Goal: Transaction & Acquisition: Purchase product/service

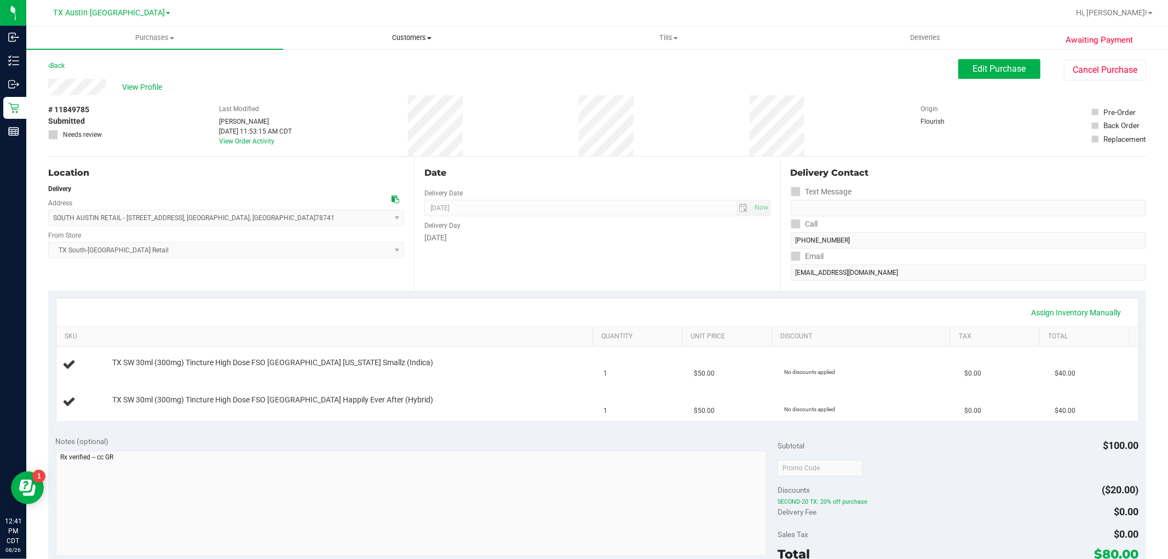
click at [418, 37] on span "Customers" at bounding box center [412, 38] width 256 height 10
click at [396, 64] on li "All customers" at bounding box center [411, 66] width 257 height 13
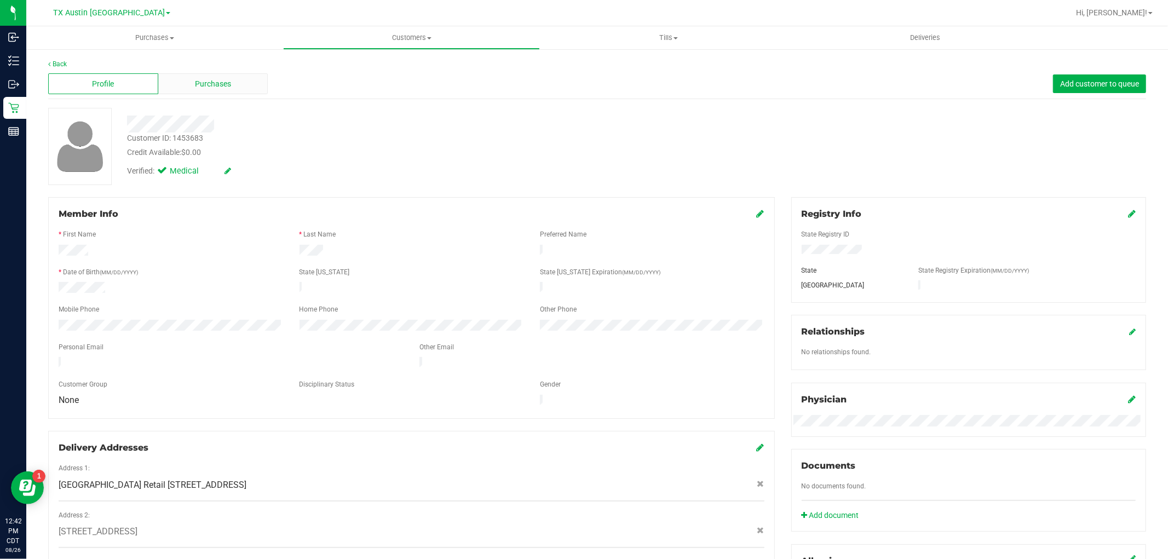
click at [234, 79] on div "Purchases" at bounding box center [213, 83] width 110 height 21
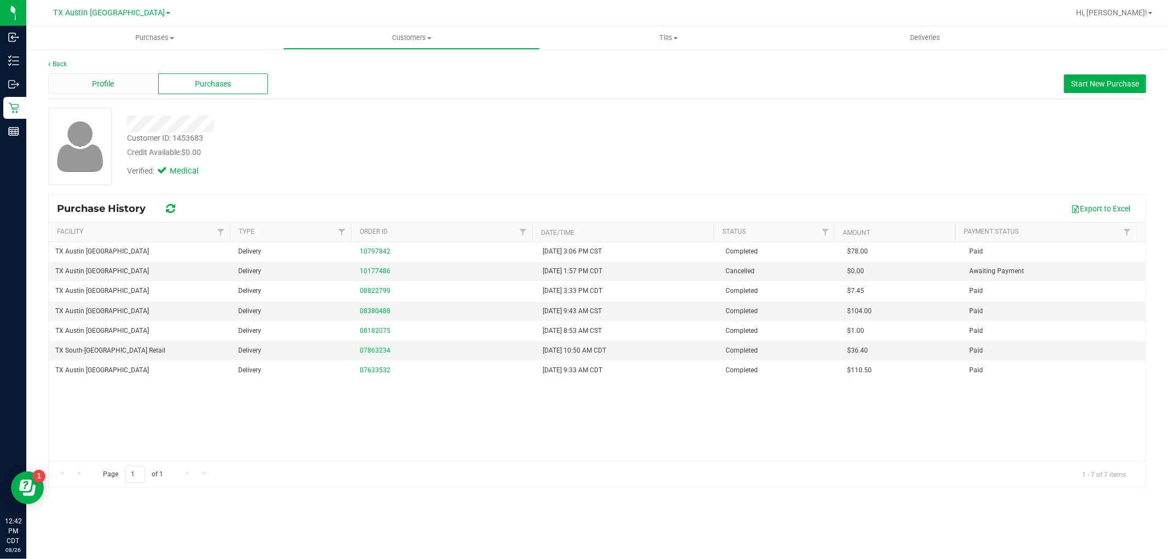
click at [109, 82] on span "Profile" at bounding box center [103, 83] width 22 height 11
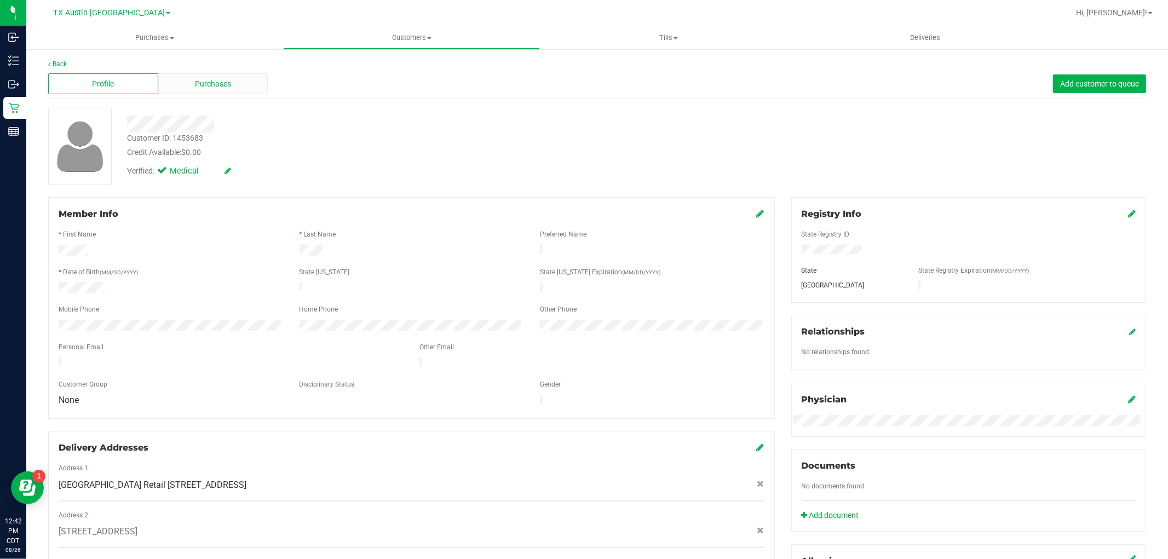
click at [215, 85] on span "Purchases" at bounding box center [213, 83] width 36 height 11
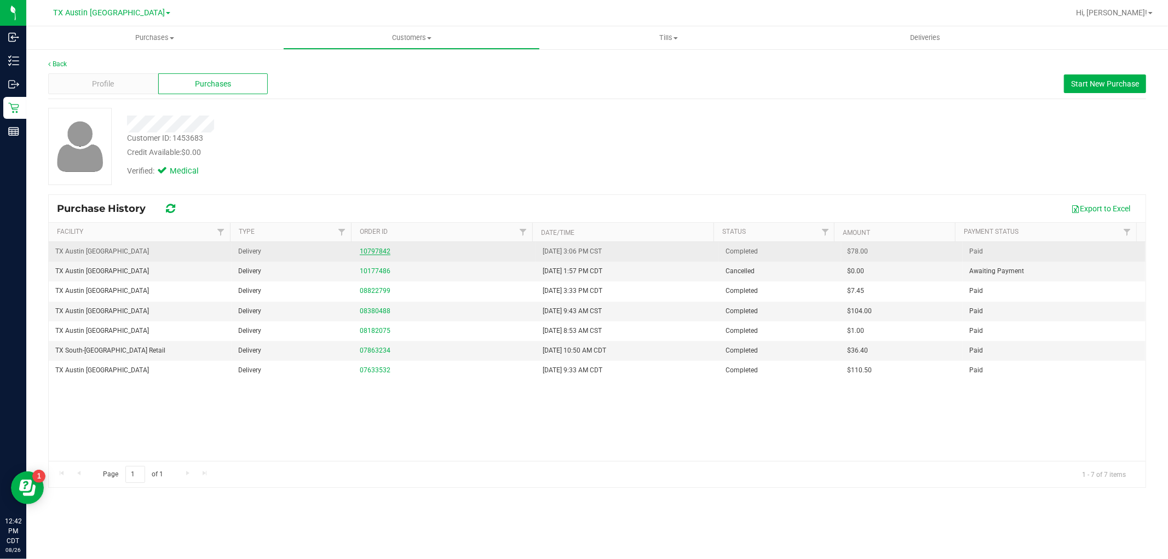
click at [371, 253] on link "10797842" at bounding box center [375, 251] width 31 height 8
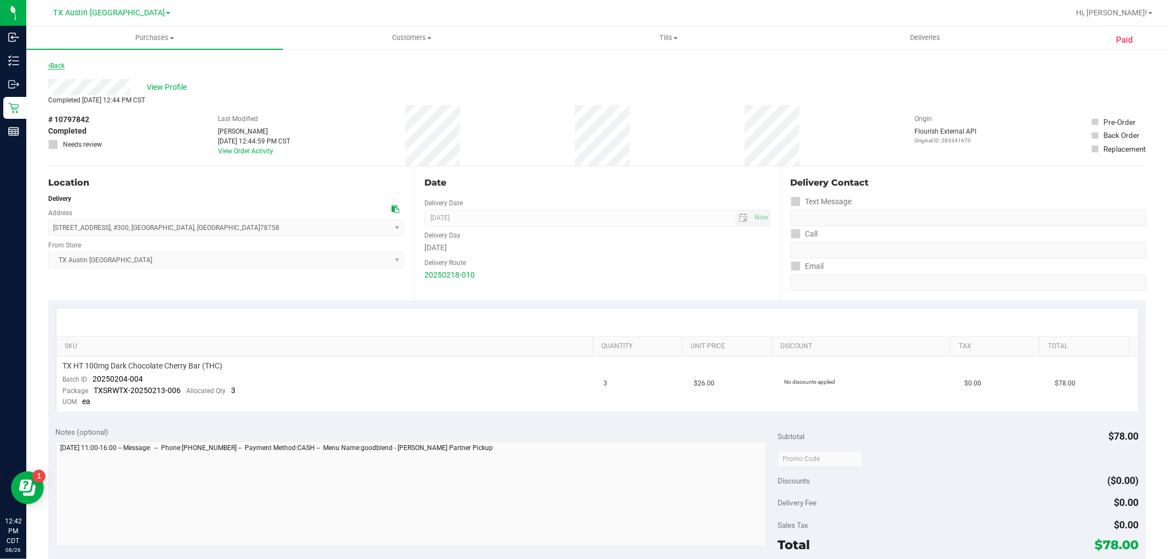
click at [62, 66] on link "Back" at bounding box center [56, 66] width 16 height 8
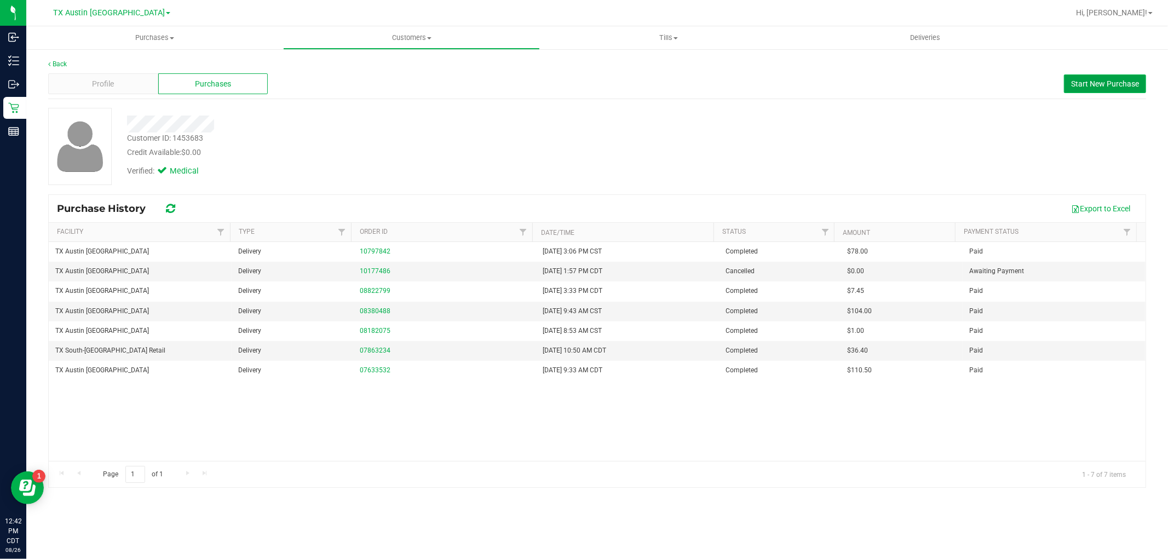
click at [1080, 83] on span "Start New Purchase" at bounding box center [1105, 83] width 68 height 9
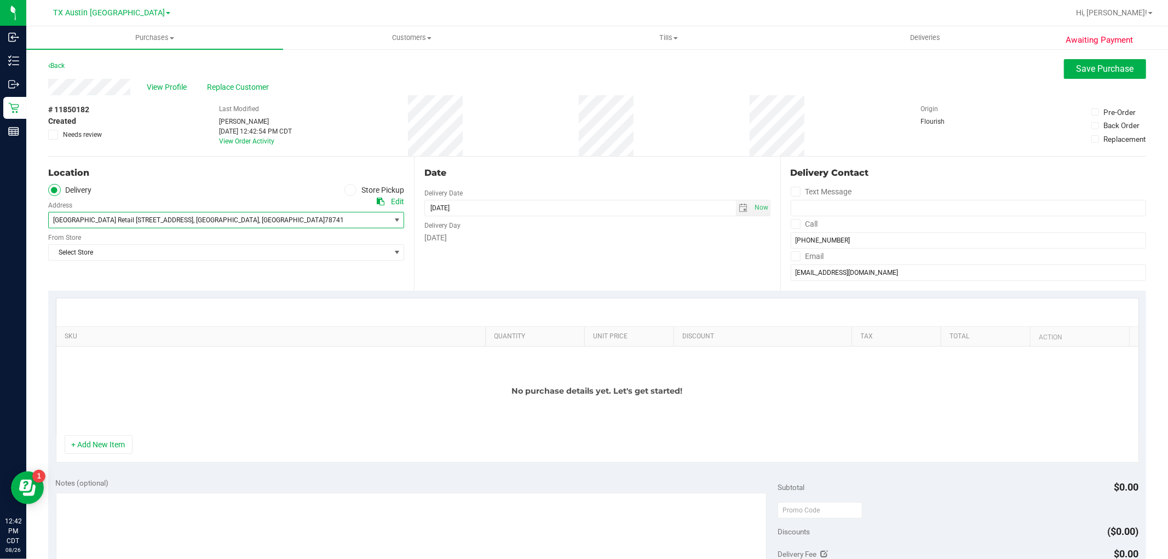
click at [370, 223] on span "[GEOGRAPHIC_DATA] Retail [STREET_ADDRESS] , [GEOGRAPHIC_DATA] , [GEOGRAPHIC_DAT…" at bounding box center [211, 219] width 324 height 15
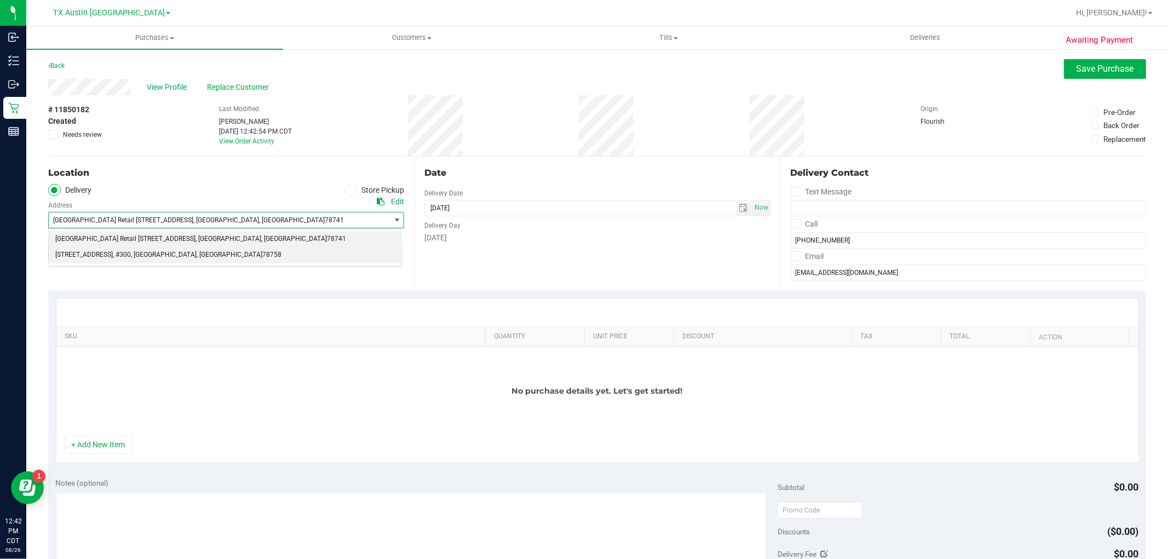
click at [333, 255] on li "[STREET_ADDRESS] , #300 , [GEOGRAPHIC_DATA] , [GEOGRAPHIC_DATA] 78758" at bounding box center [225, 255] width 352 height 16
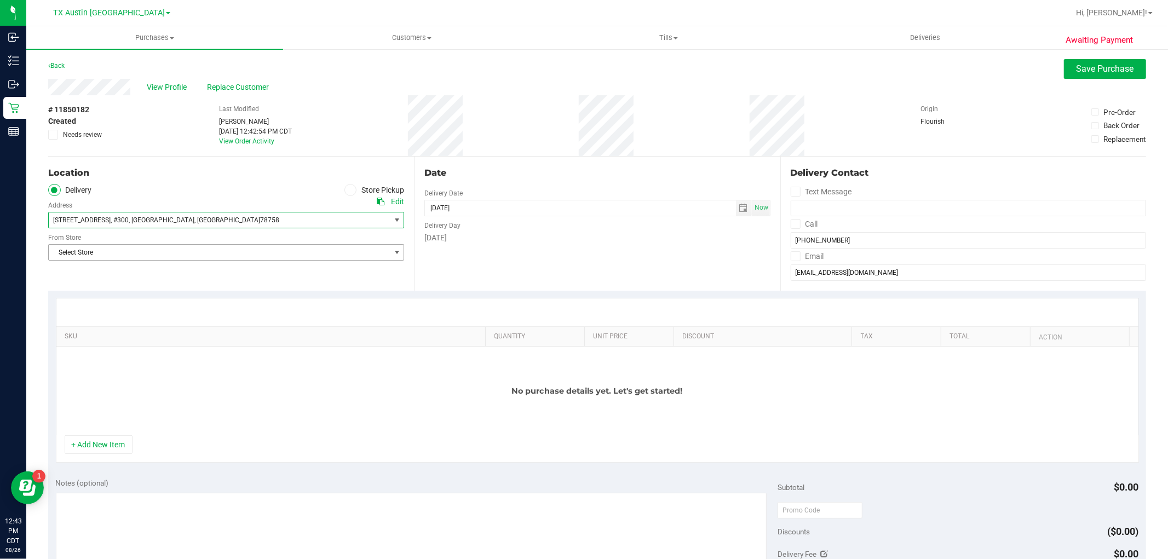
click at [353, 257] on span "Select Store" at bounding box center [219, 252] width 341 height 15
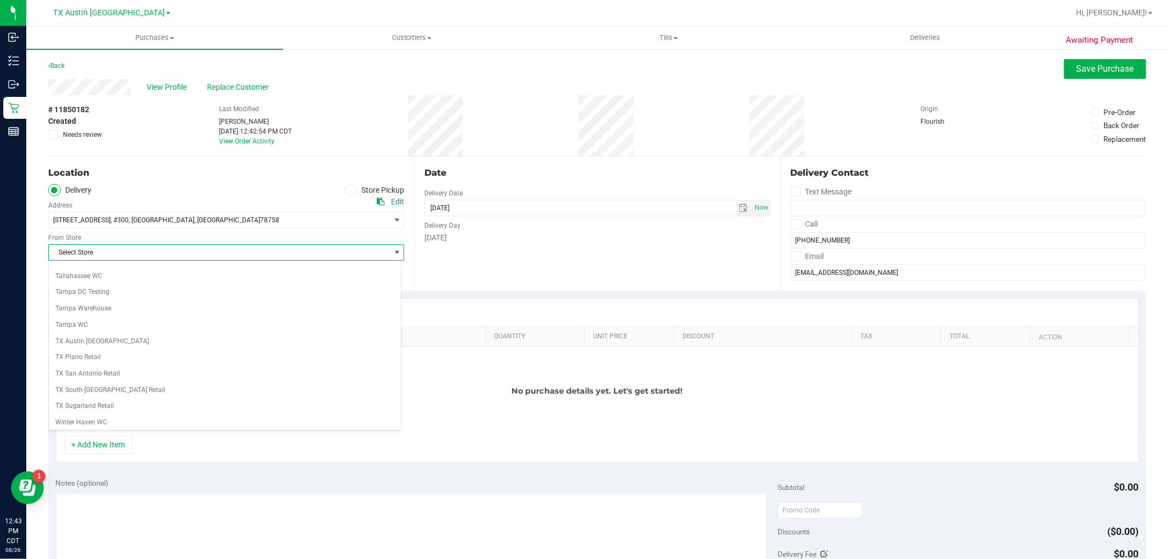
scroll to position [801, 0]
click at [126, 303] on li "TX Austin [GEOGRAPHIC_DATA]" at bounding box center [225, 306] width 352 height 16
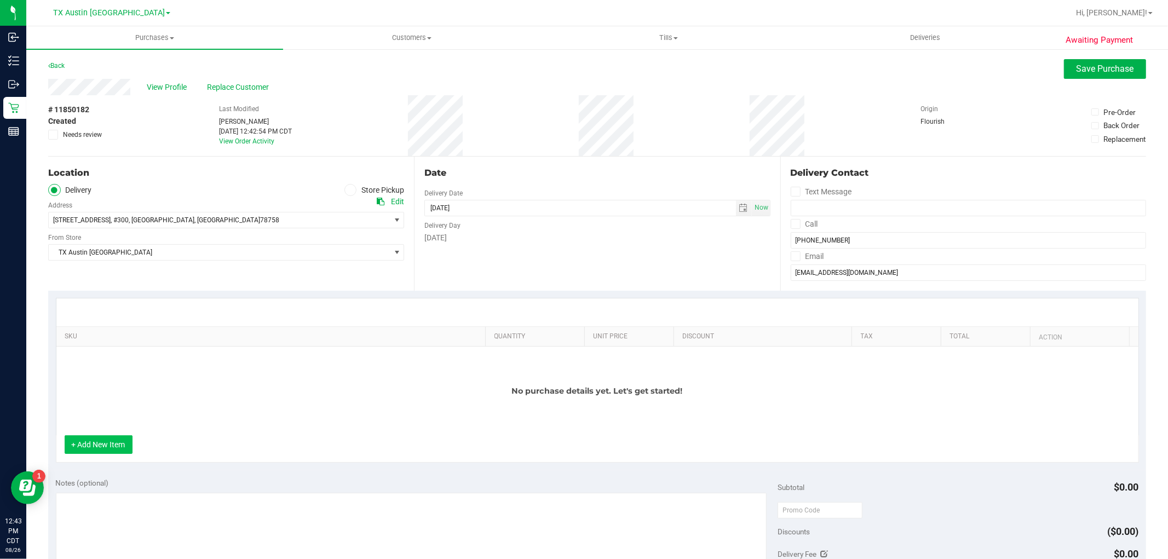
click at [112, 444] on button "+ Add New Item" at bounding box center [99, 444] width 68 height 19
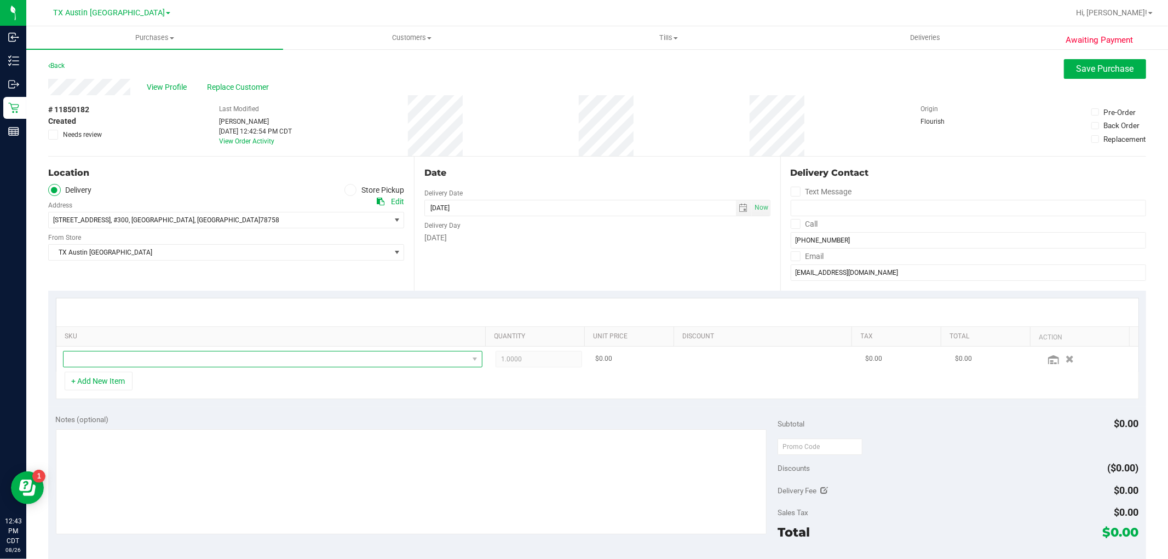
click at [176, 364] on span "NO DATA FOUND" at bounding box center [266, 358] width 405 height 15
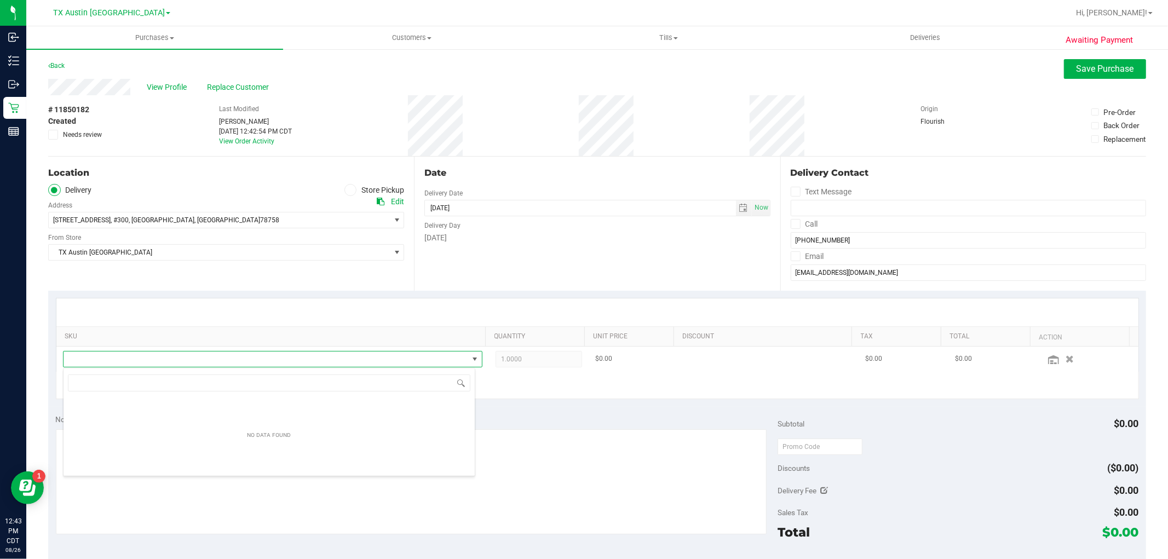
scroll to position [16, 408]
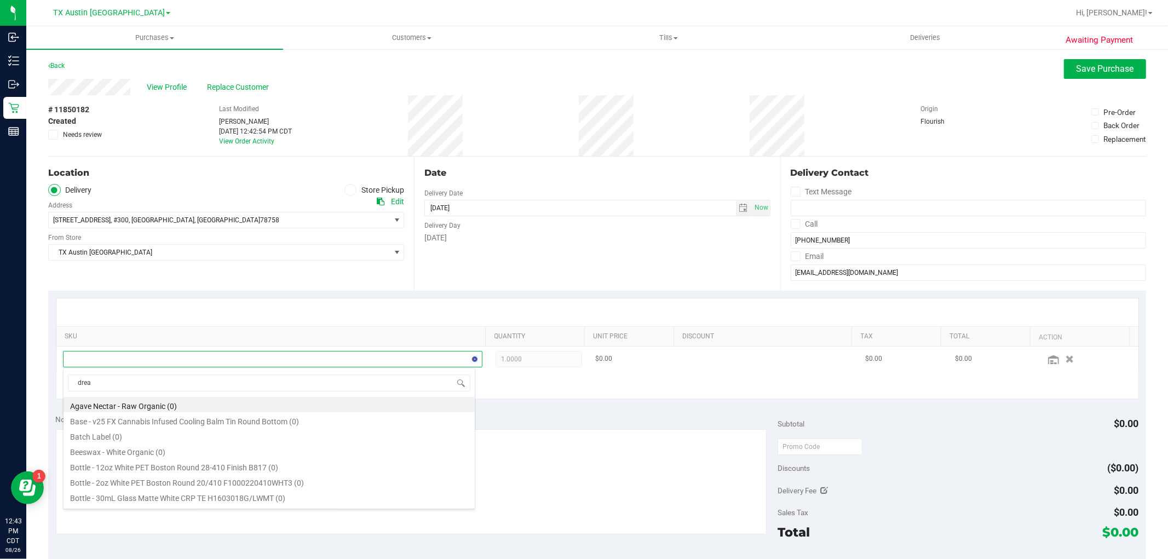
type input "dream"
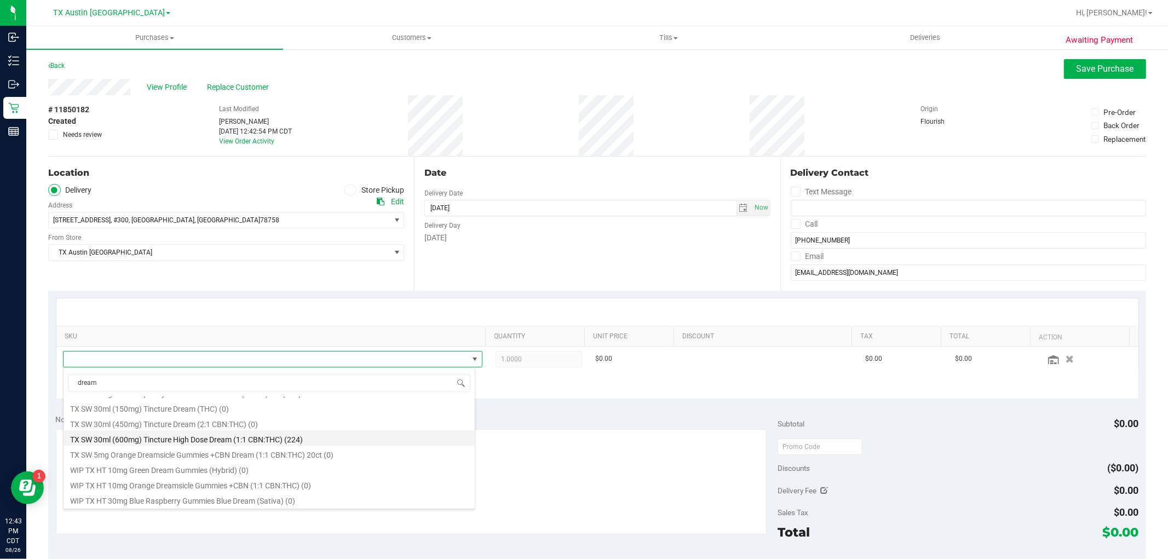
click at [274, 439] on li "TX SW 30ml (600mg) Tincture High Dose Dream (1:1 CBN:THC) (224)" at bounding box center [269, 437] width 411 height 15
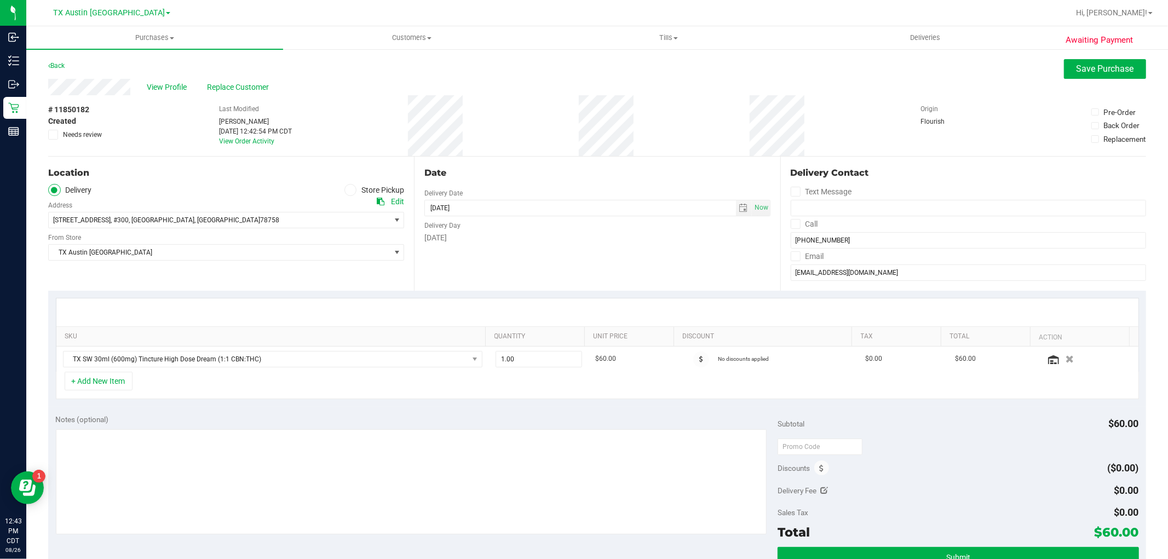
click at [303, 386] on div "+ Add New Item" at bounding box center [597, 385] width 1083 height 27
click at [841, 267] on input "[EMAIL_ADDRESS][DOMAIN_NAME]" at bounding box center [968, 272] width 355 height 16
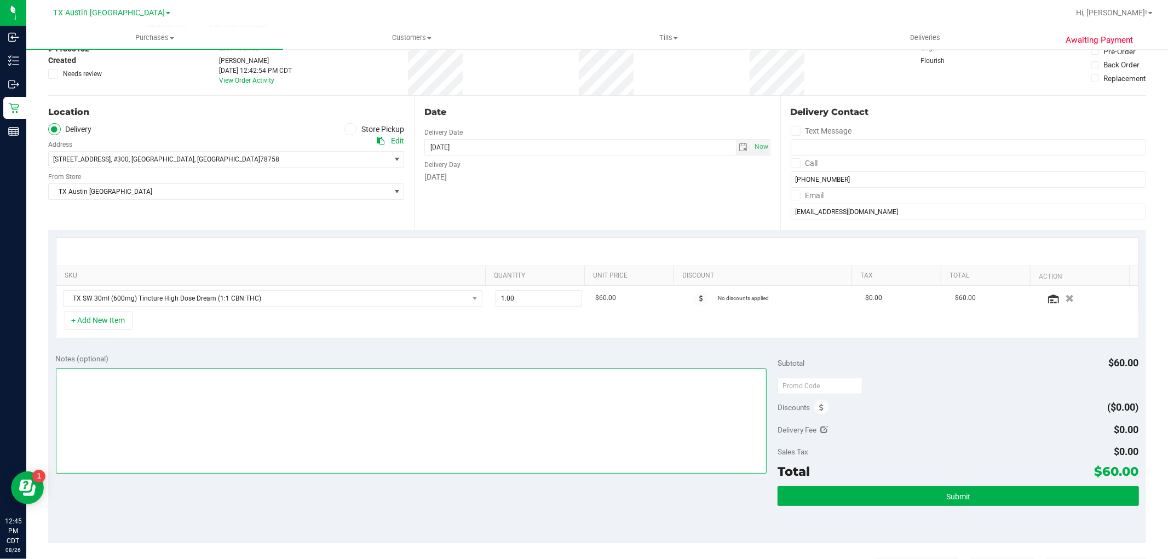
click at [517, 415] on textarea at bounding box center [411, 420] width 711 height 105
type textarea "Rx verified -- cc GR"
click at [737, 141] on span "select" at bounding box center [744, 147] width 16 height 15
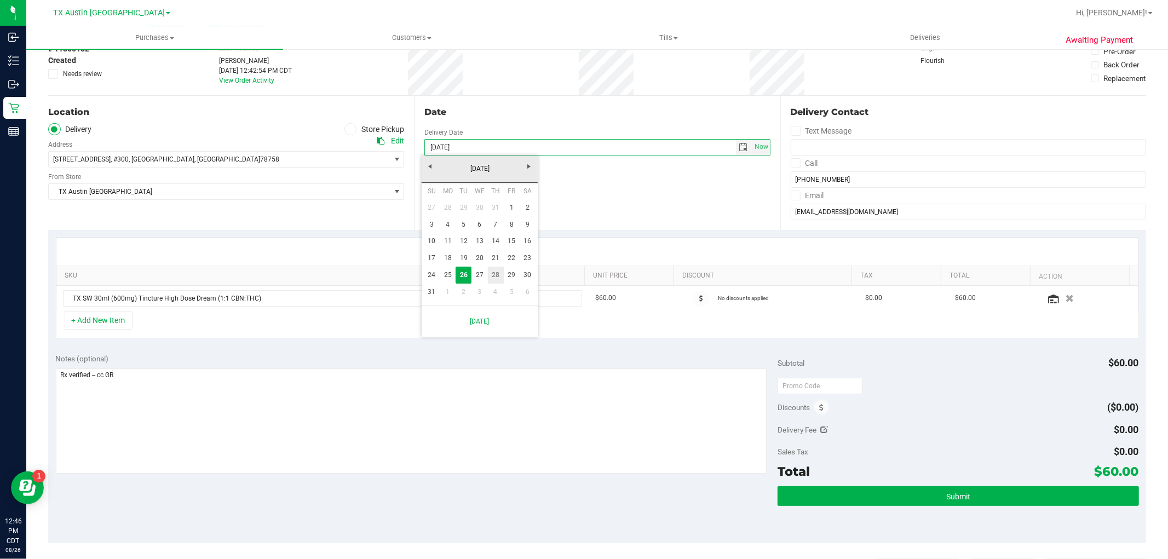
click at [495, 276] on link "28" at bounding box center [496, 275] width 16 height 17
type input "[DATE]"
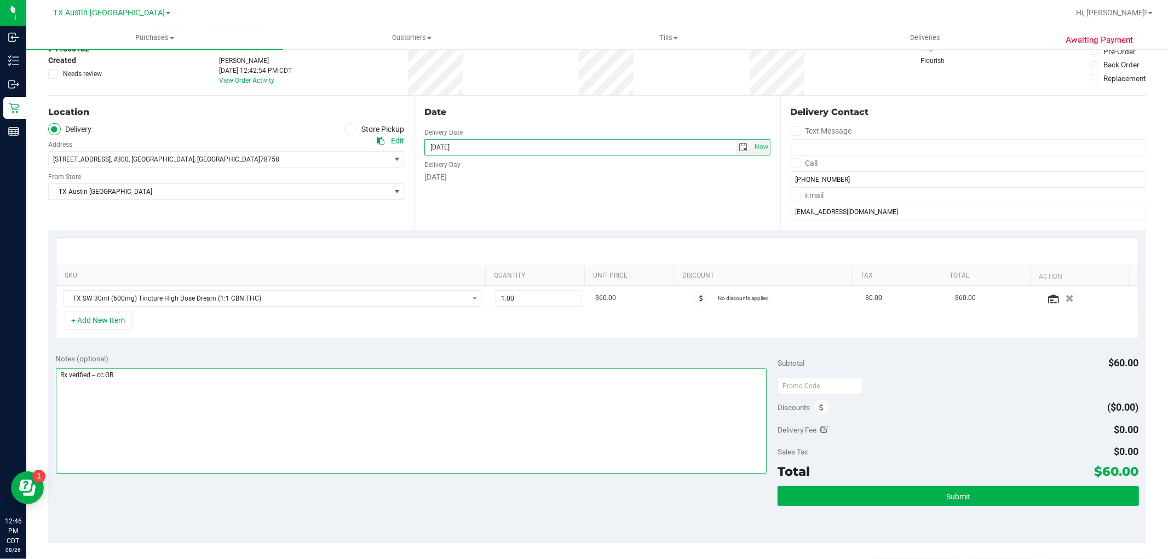
click at [322, 402] on textarea at bounding box center [411, 420] width 711 height 105
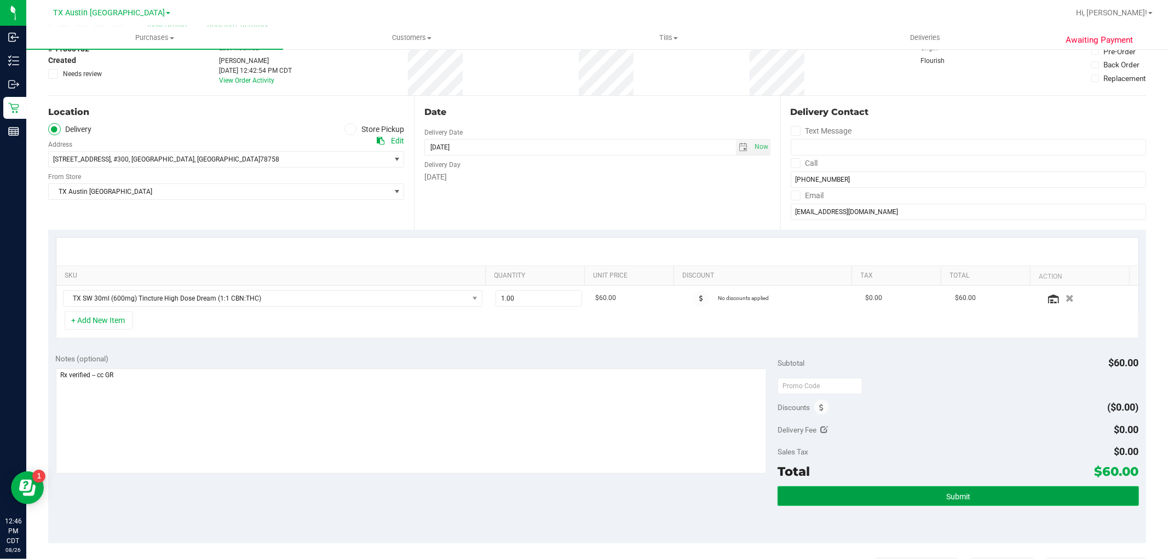
click at [967, 501] on button "Submit" at bounding box center [957, 496] width 361 height 20
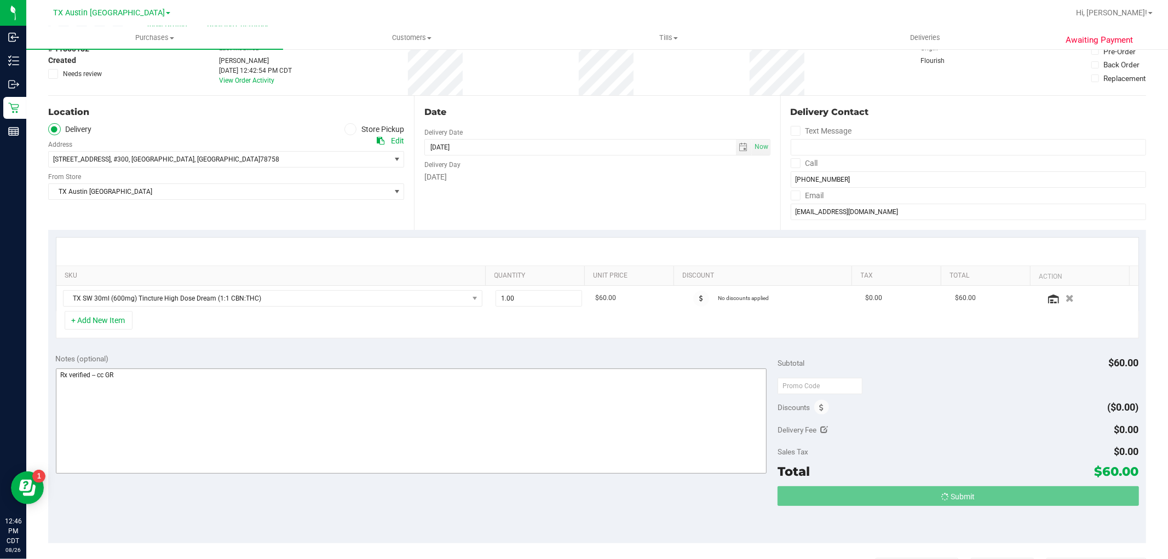
scroll to position [0, 0]
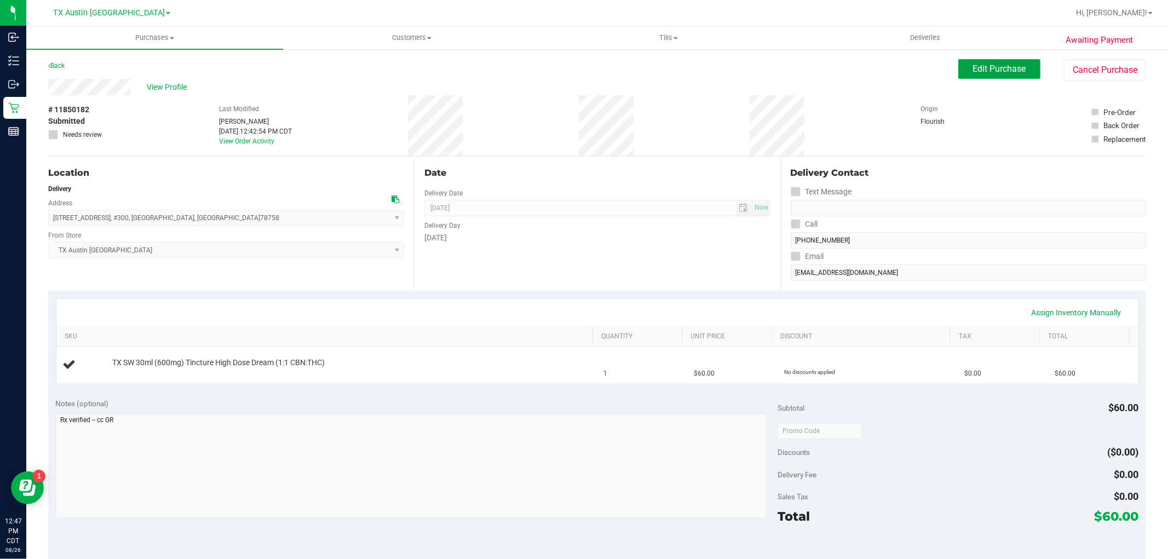
click at [973, 68] on span "Edit Purchase" at bounding box center [999, 69] width 53 height 10
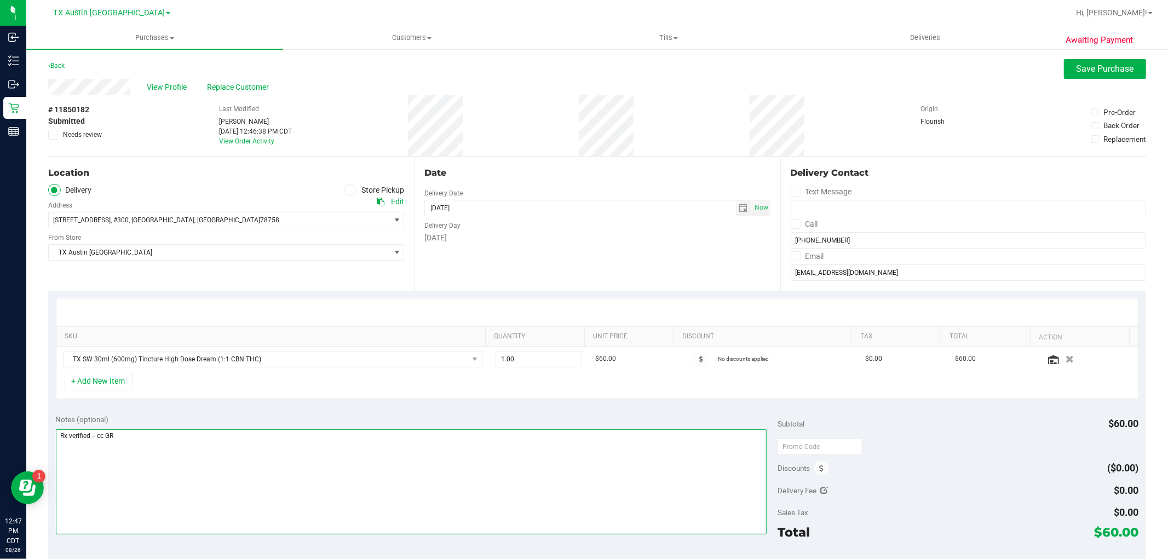
click at [90, 439] on textarea at bounding box center [411, 481] width 711 height 105
type textarea "Rx verified; pt sent in email showing proof of $25 Winback -- cc GR"
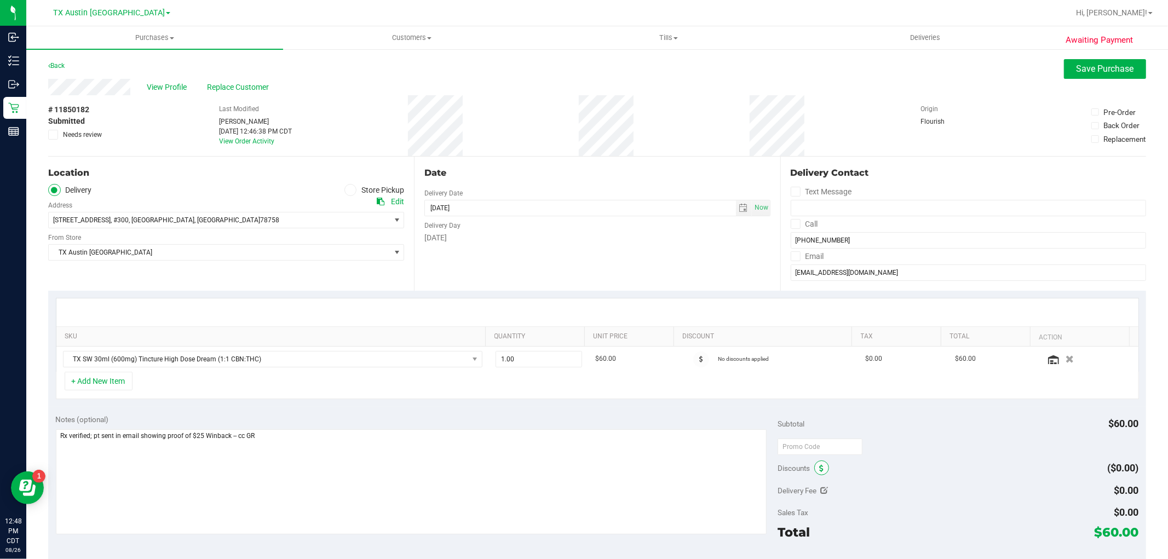
click at [814, 467] on span at bounding box center [821, 467] width 15 height 15
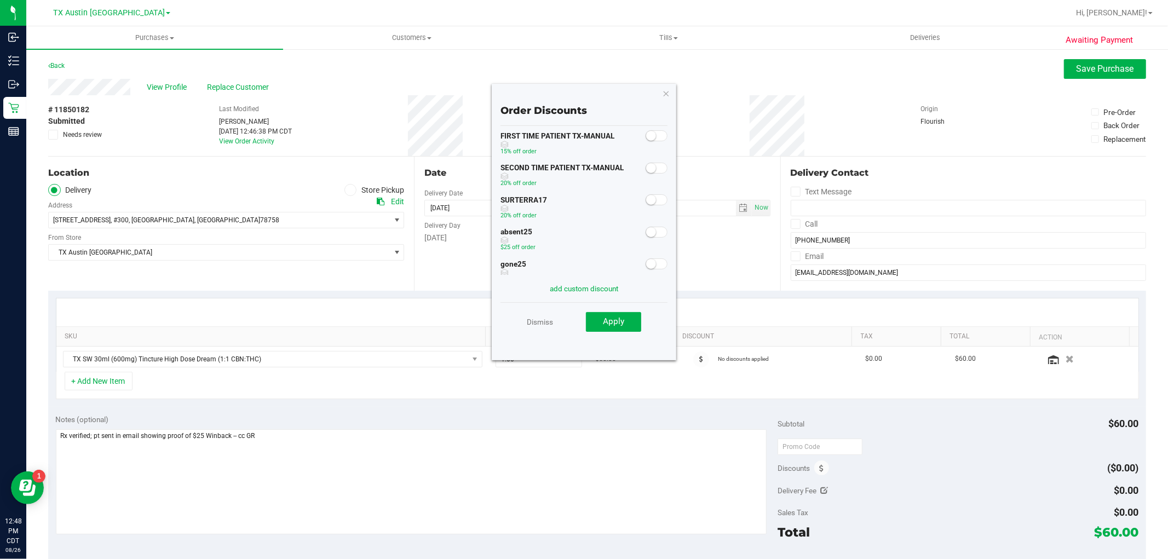
scroll to position [61, 0]
click at [646, 209] on small at bounding box center [651, 210] width 10 height 10
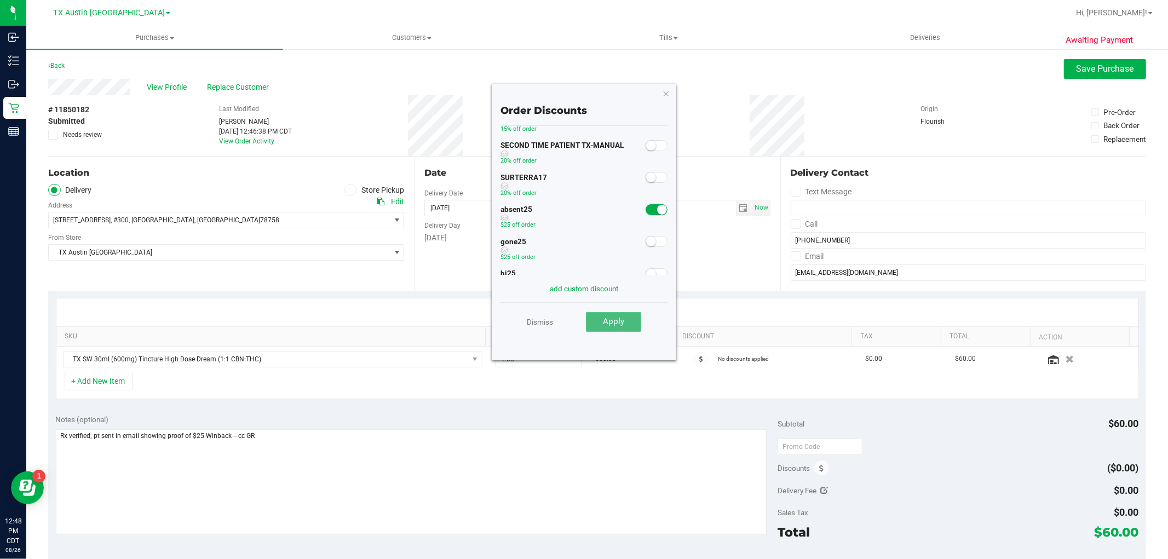
click at [624, 323] on button "Apply" at bounding box center [613, 322] width 55 height 20
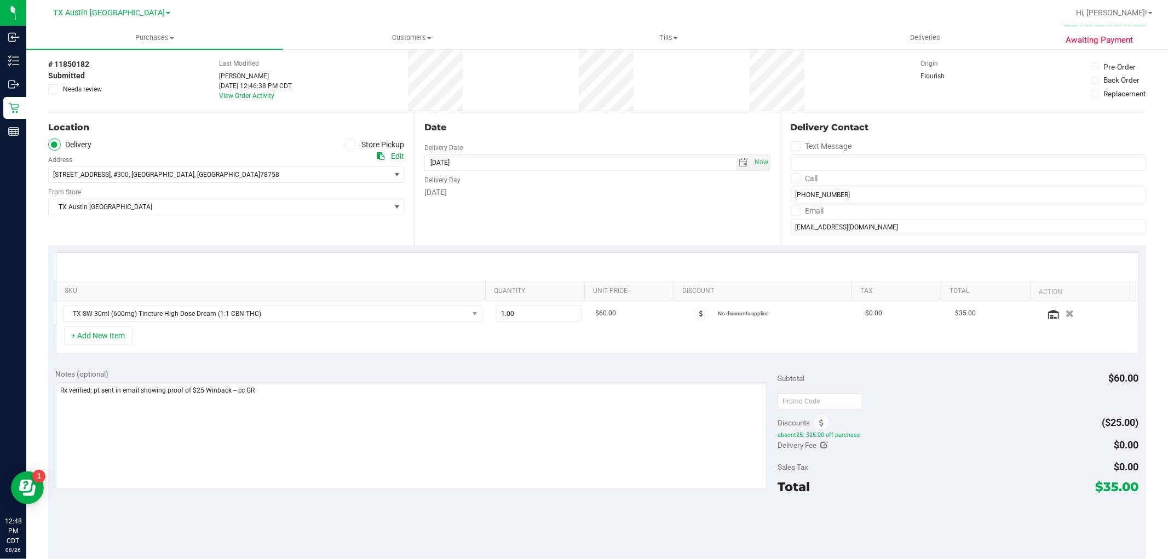
scroll to position [0, 0]
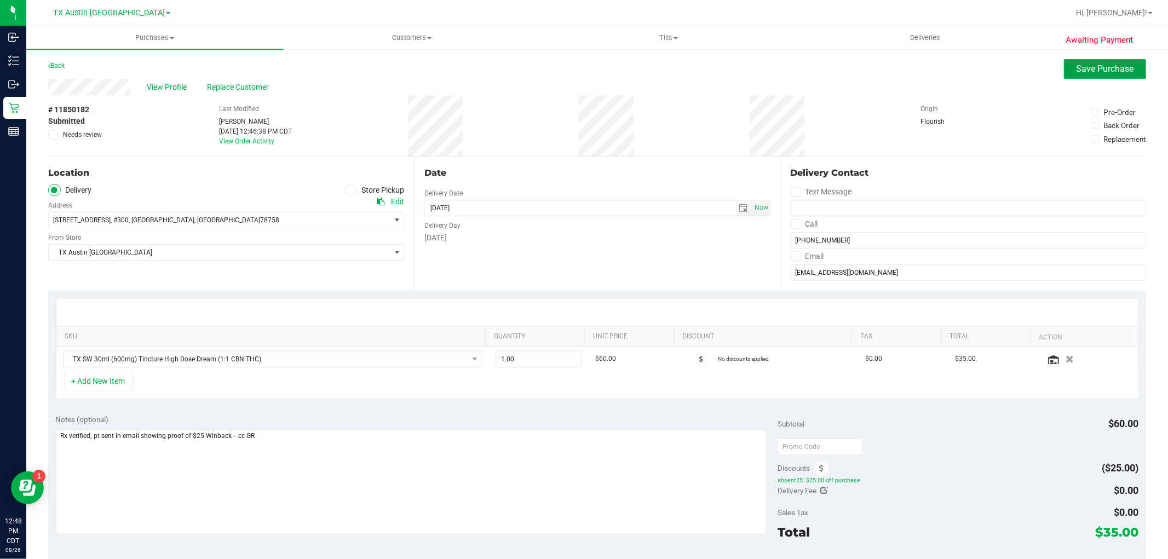
click at [1099, 64] on span "Save Purchase" at bounding box center [1104, 69] width 57 height 10
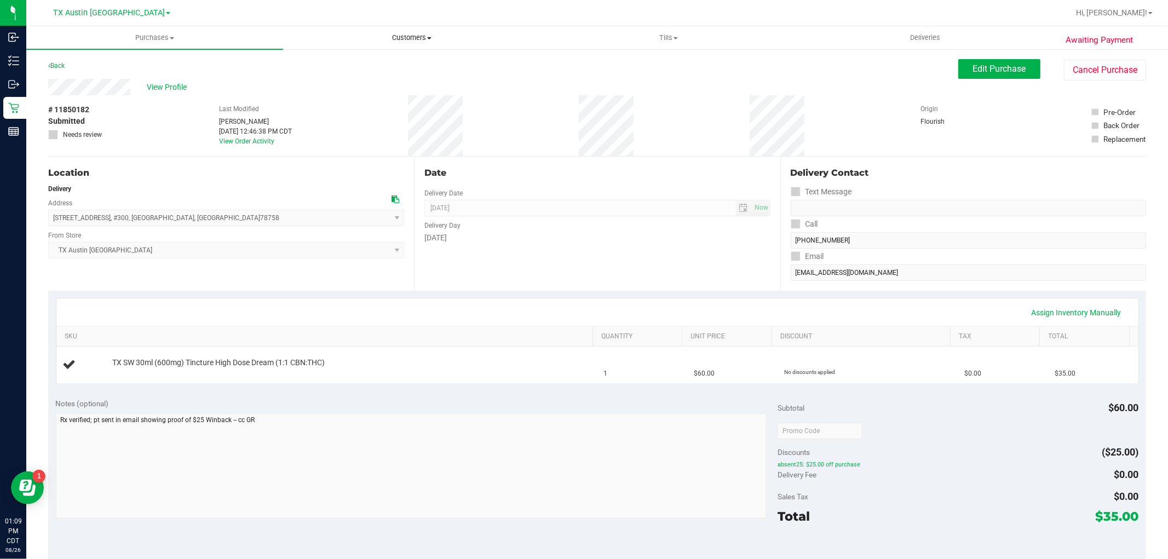
click at [406, 43] on uib-tab-heading "Customers All customers Add a new customer All physicians" at bounding box center [412, 38] width 256 height 22
click at [370, 67] on li "All customers" at bounding box center [411, 66] width 257 height 13
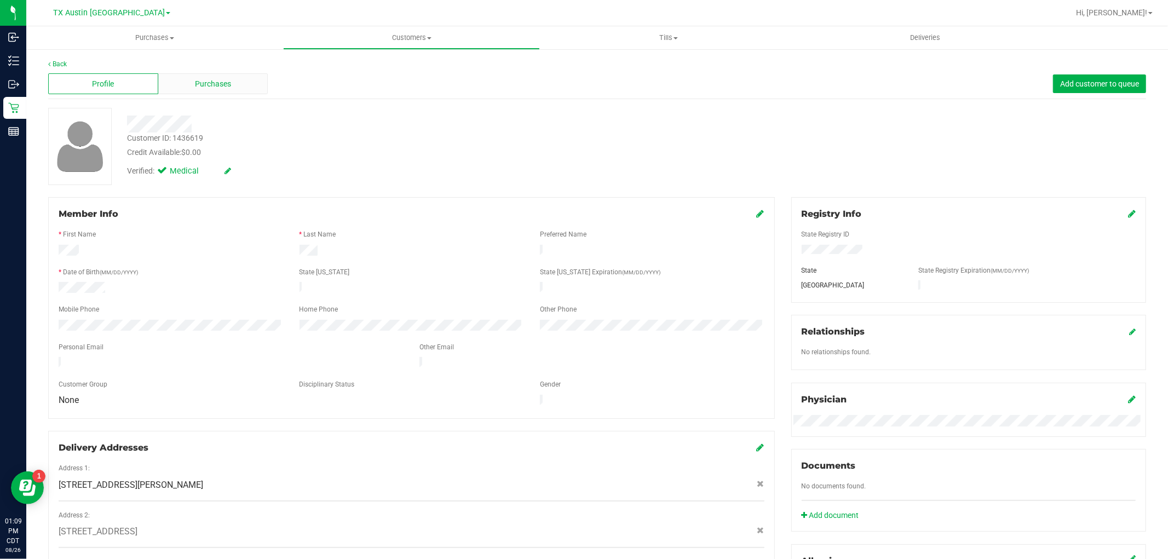
click at [241, 83] on div "Purchases" at bounding box center [213, 83] width 110 height 21
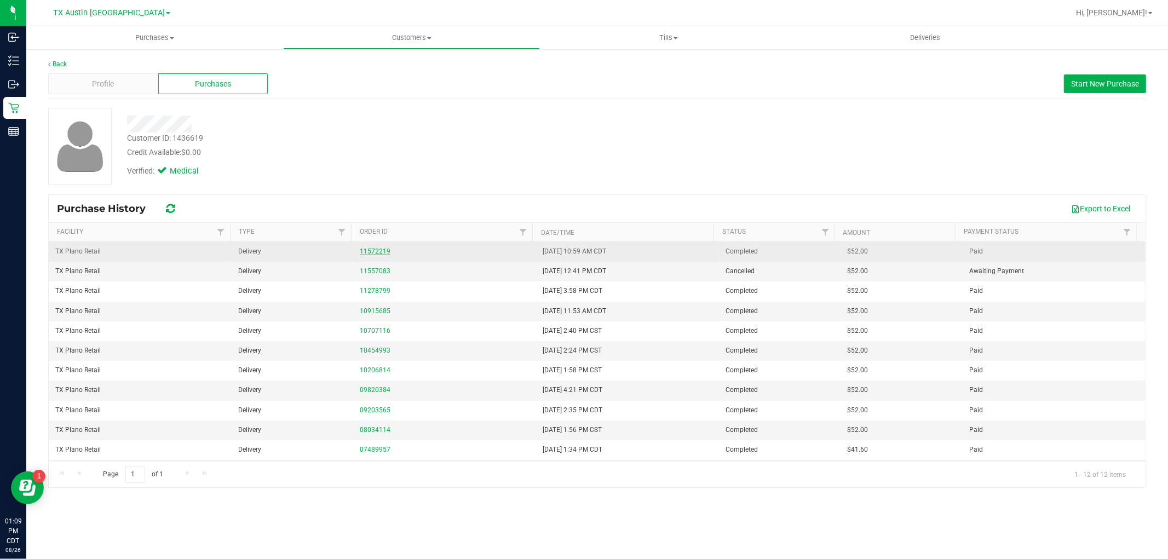
click at [368, 249] on link "11572219" at bounding box center [375, 251] width 31 height 8
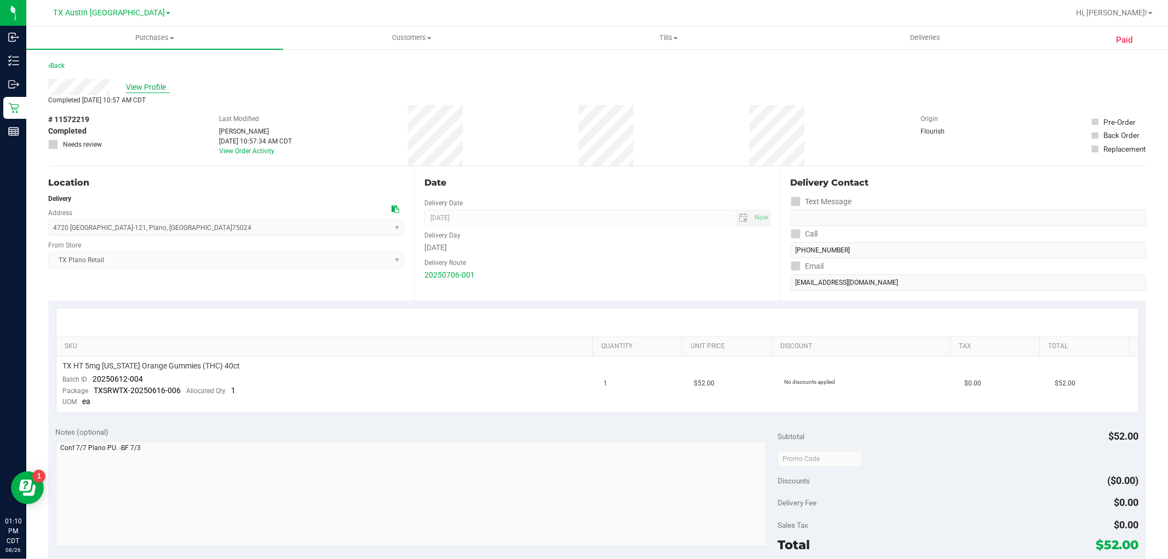
click at [152, 84] on span "View Profile" at bounding box center [148, 87] width 44 height 11
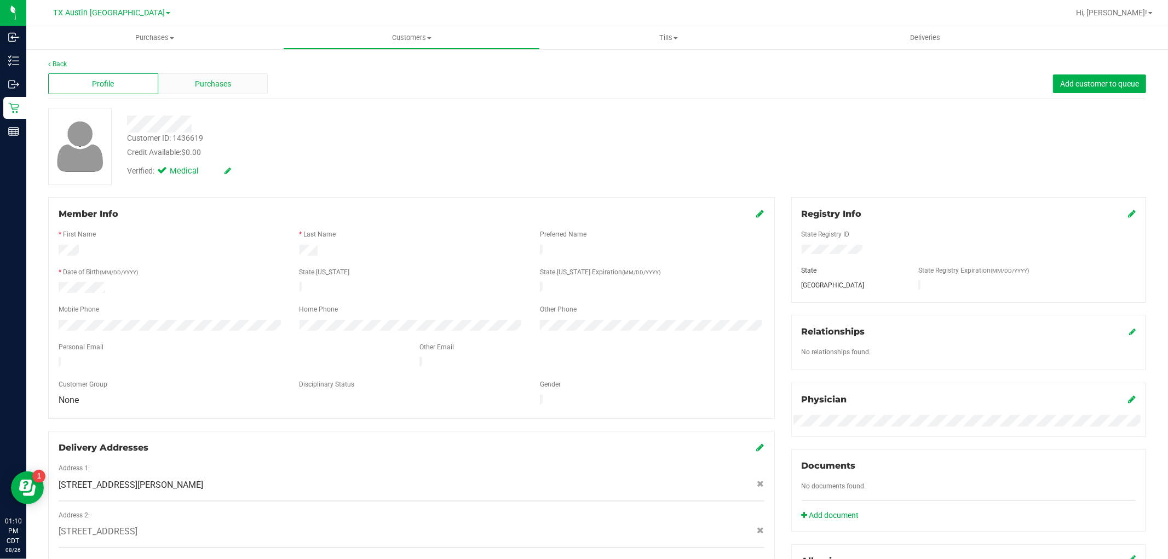
click at [266, 91] on div "Purchases" at bounding box center [213, 83] width 110 height 21
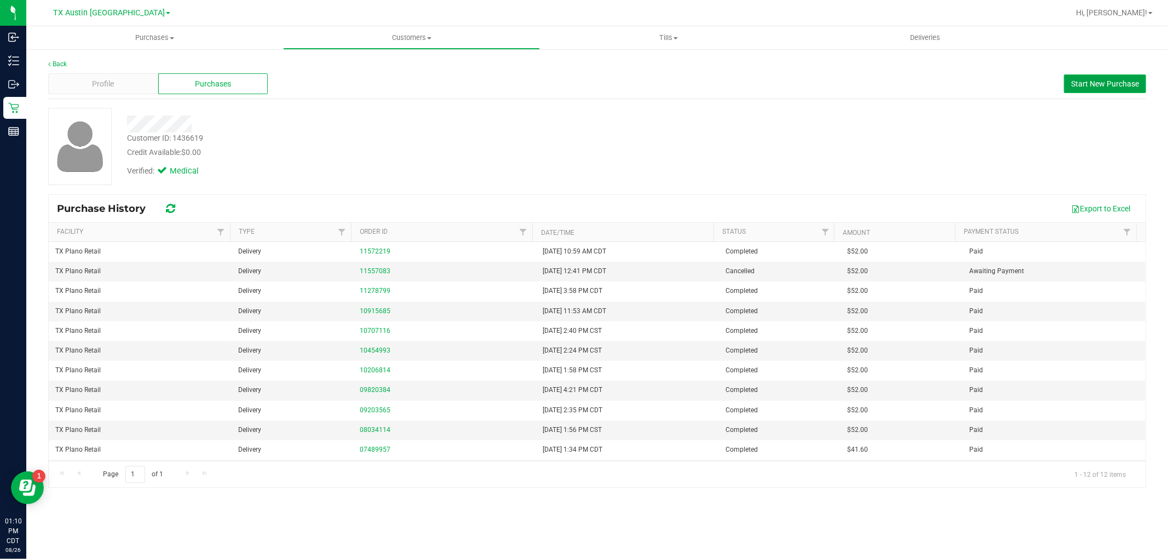
click at [1104, 89] on button "Start New Purchase" at bounding box center [1105, 83] width 82 height 19
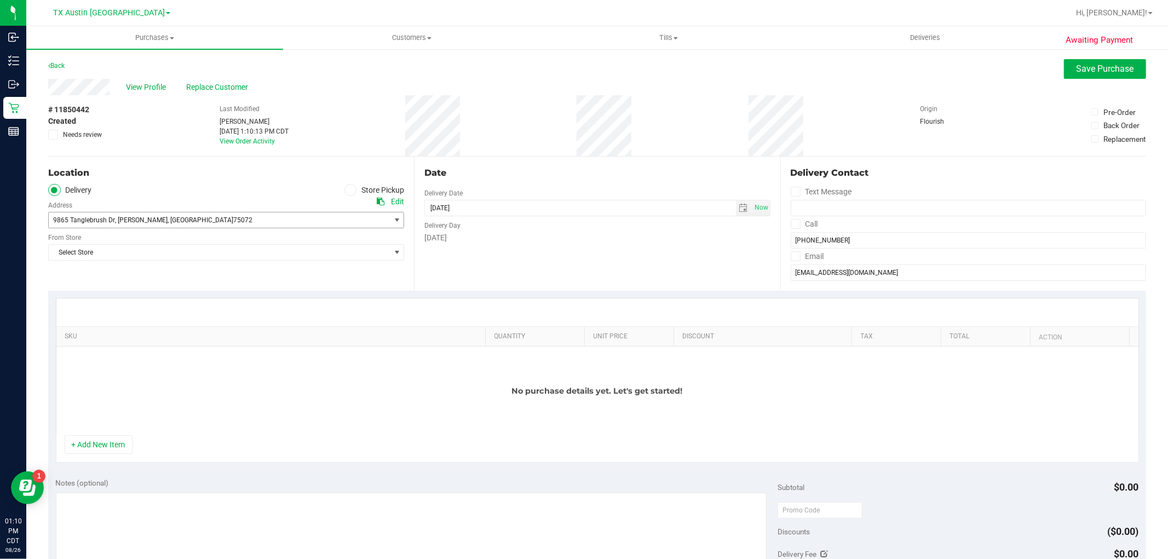
click at [360, 217] on span "9865 Tanglebrush Dr , [PERSON_NAME] , [GEOGRAPHIC_DATA] 75072" at bounding box center [211, 219] width 324 height 15
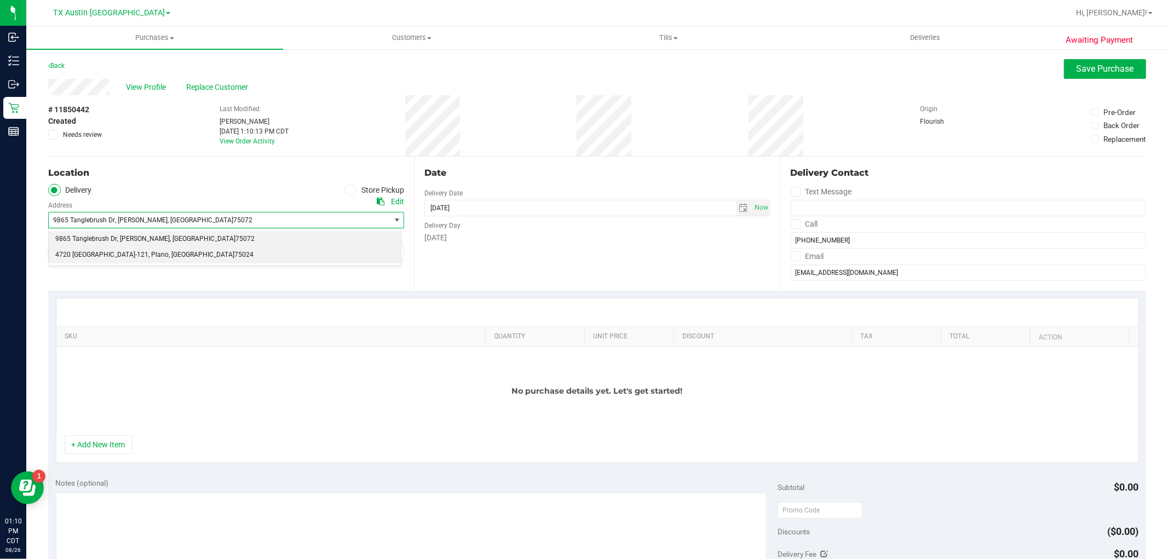
click at [344, 263] on li "4720 [GEOGRAPHIC_DATA]-121 , [GEOGRAPHIC_DATA] , [GEOGRAPHIC_DATA] 75024" at bounding box center [225, 255] width 352 height 16
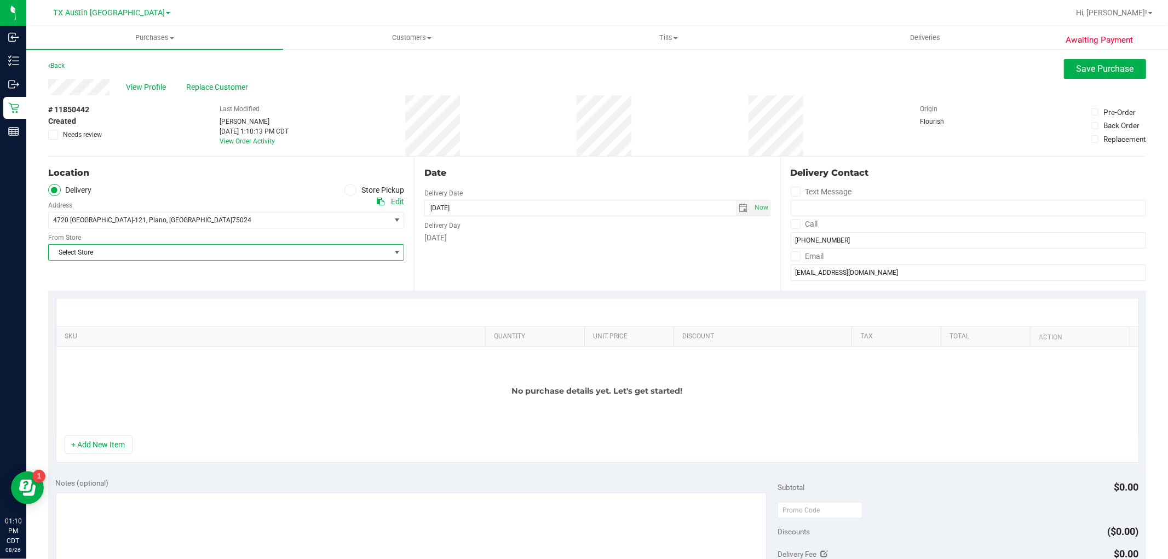
click at [360, 258] on span "Select Store" at bounding box center [219, 252] width 341 height 15
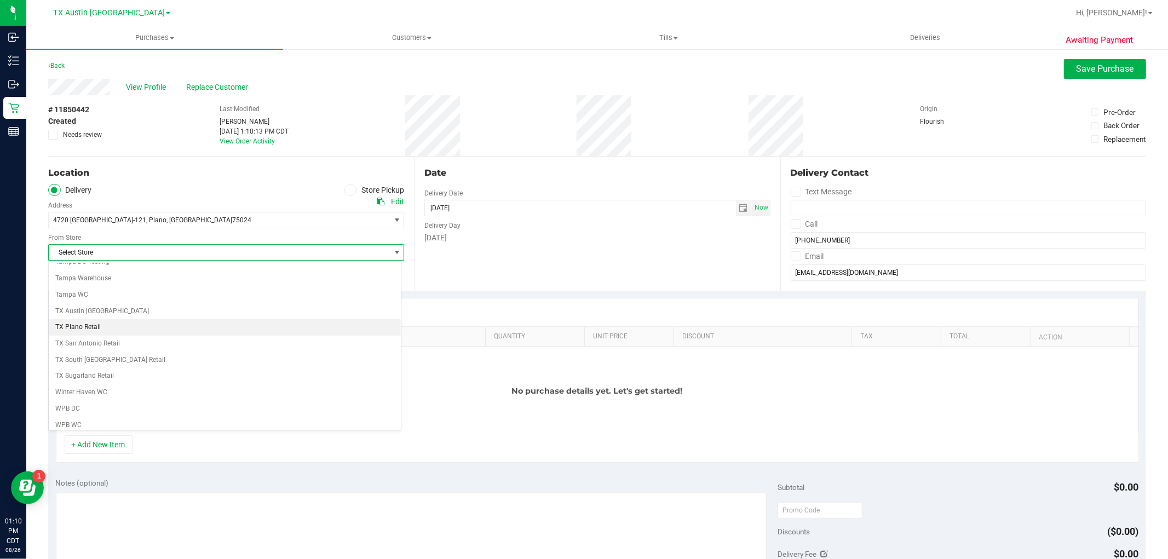
click at [302, 336] on li "TX Plano Retail" at bounding box center [225, 327] width 352 height 16
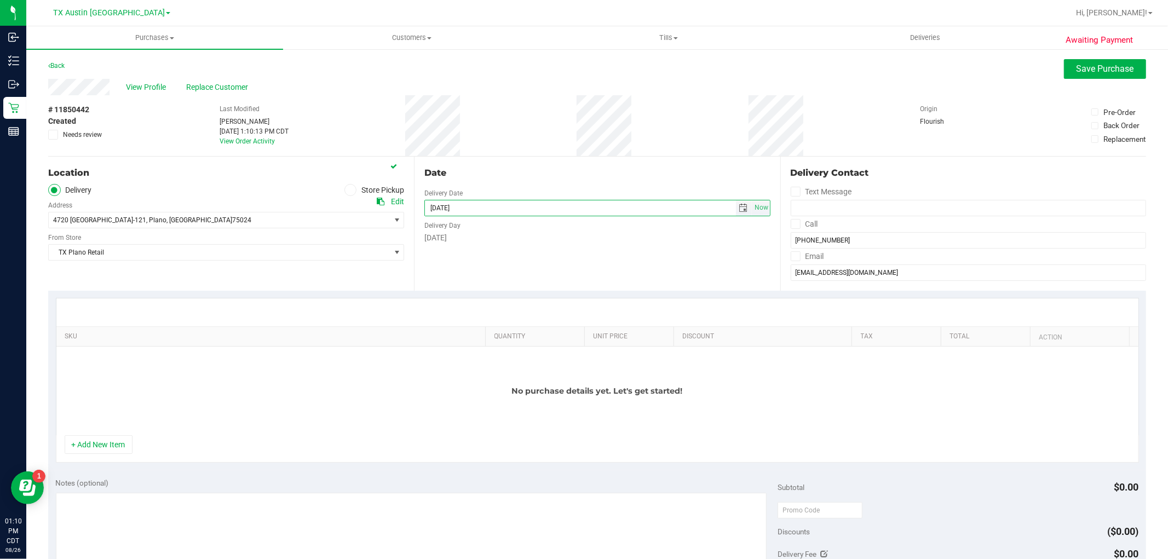
click at [511, 208] on input "[DATE]" at bounding box center [580, 207] width 311 height 15
click at [741, 210] on span "select" at bounding box center [743, 208] width 9 height 9
click at [493, 343] on link "28" at bounding box center [496, 335] width 16 height 17
type input "[DATE]"
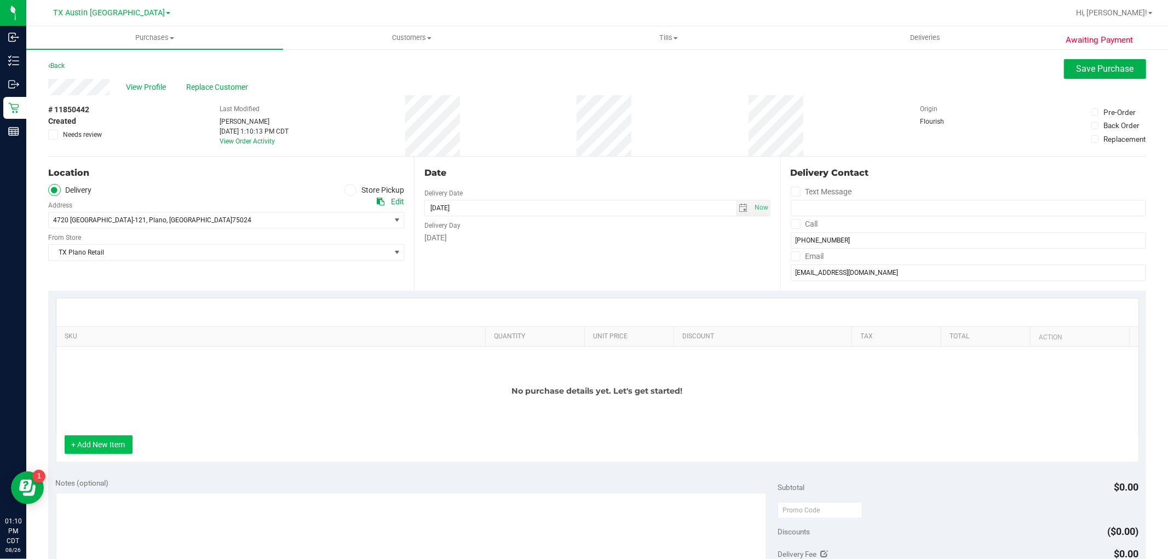
click at [109, 442] on button "+ Add New Item" at bounding box center [99, 444] width 68 height 19
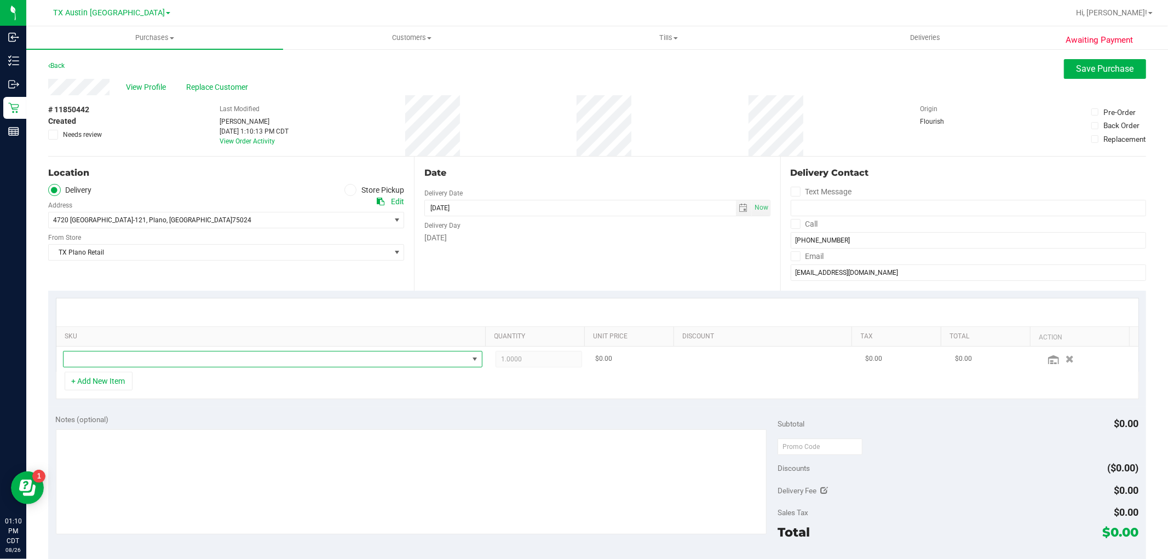
click at [134, 354] on span "NO DATA FOUND" at bounding box center [266, 358] width 405 height 15
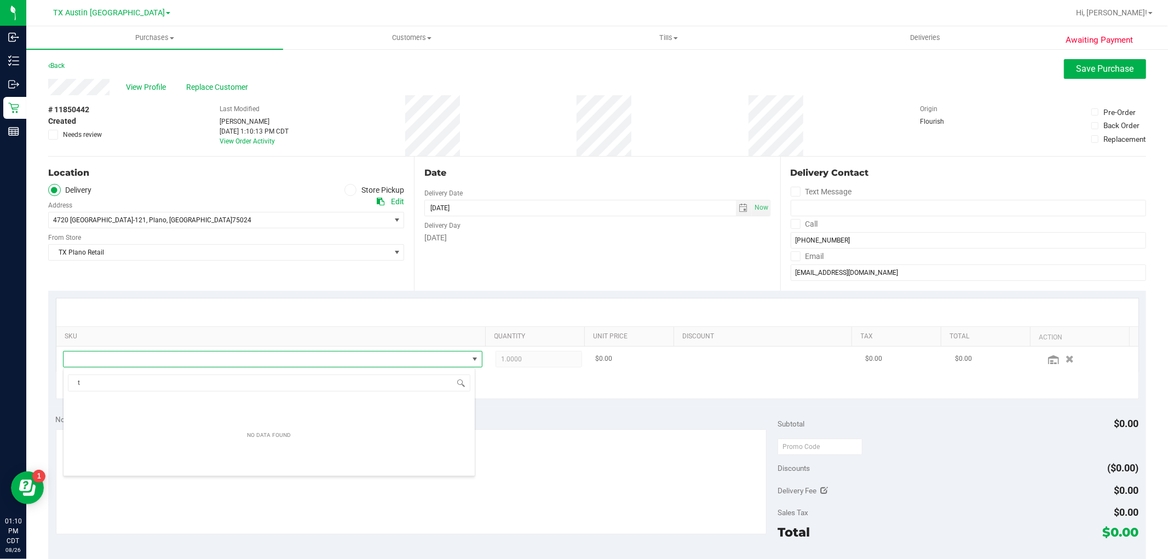
scroll to position [16, 408]
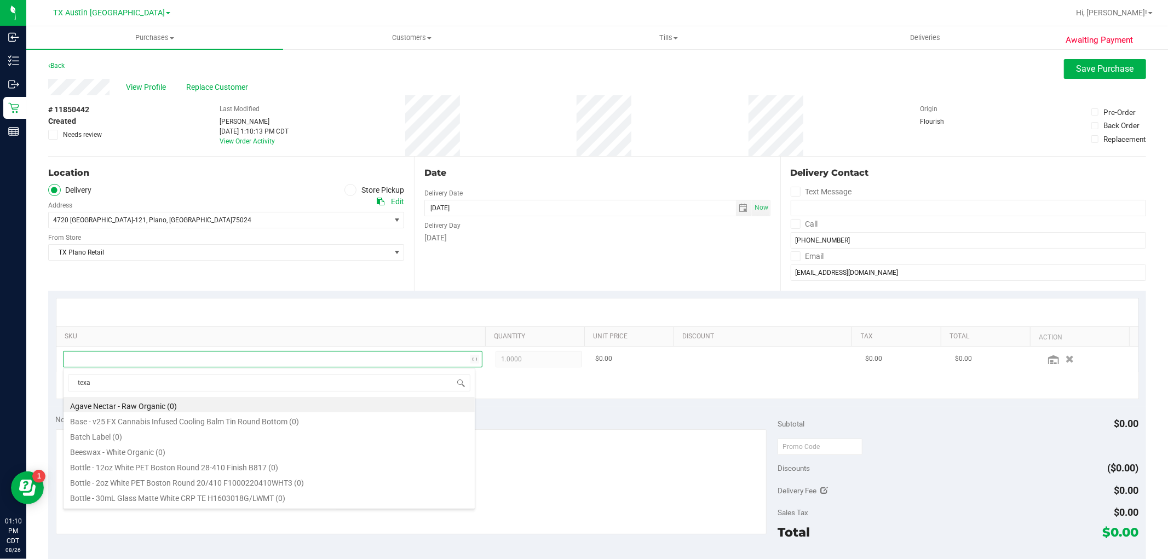
type input "[US_STATE]"
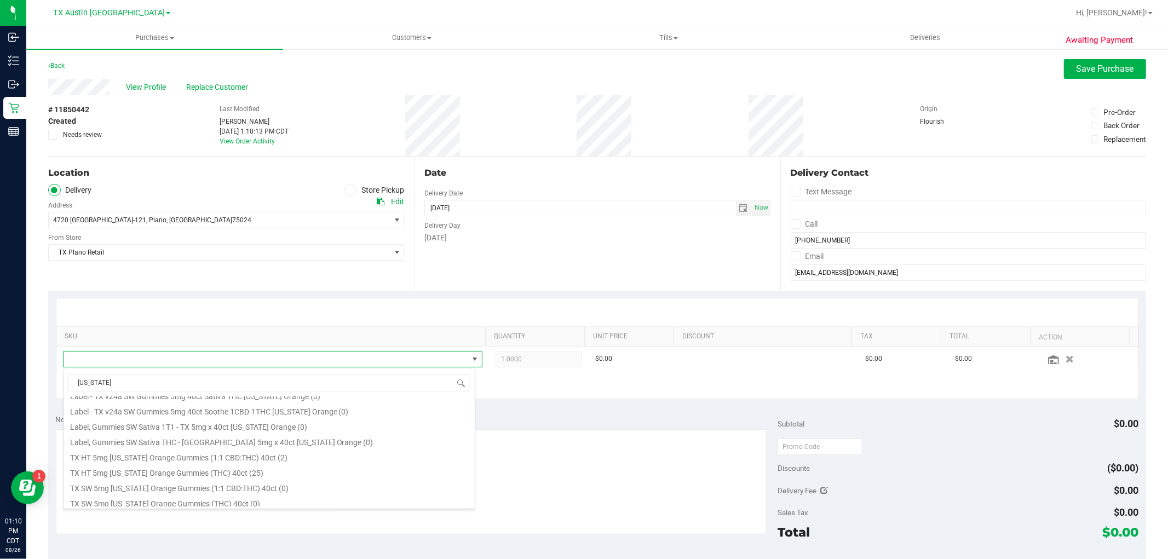
scroll to position [117, 0]
click at [235, 472] on li "TX HT 5mg [US_STATE] Orange Gummies (THC) 40ct (25)" at bounding box center [269, 471] width 411 height 15
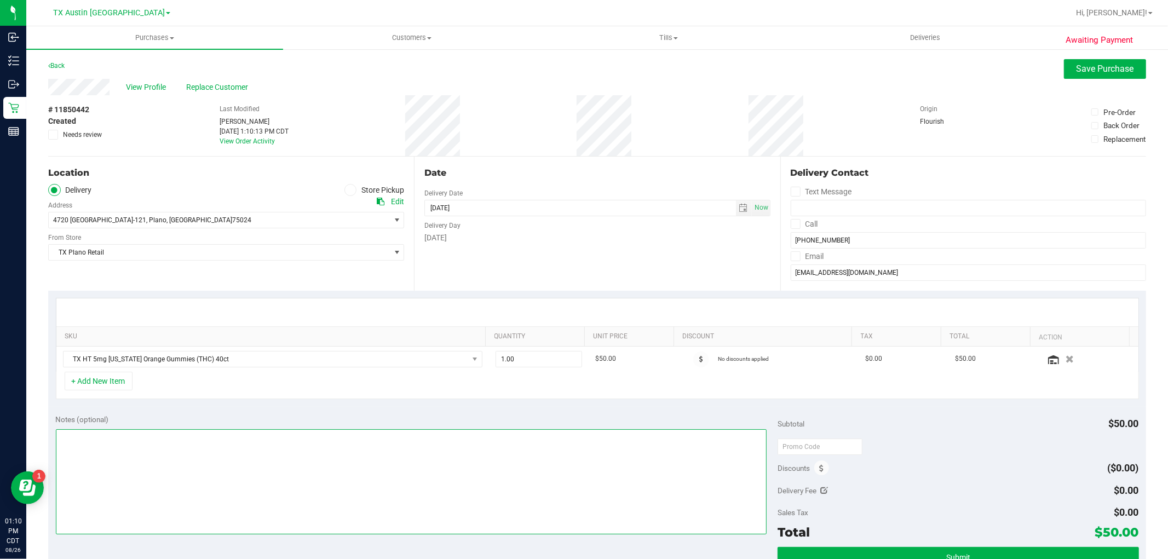
click at [615, 492] on textarea at bounding box center [411, 481] width 711 height 105
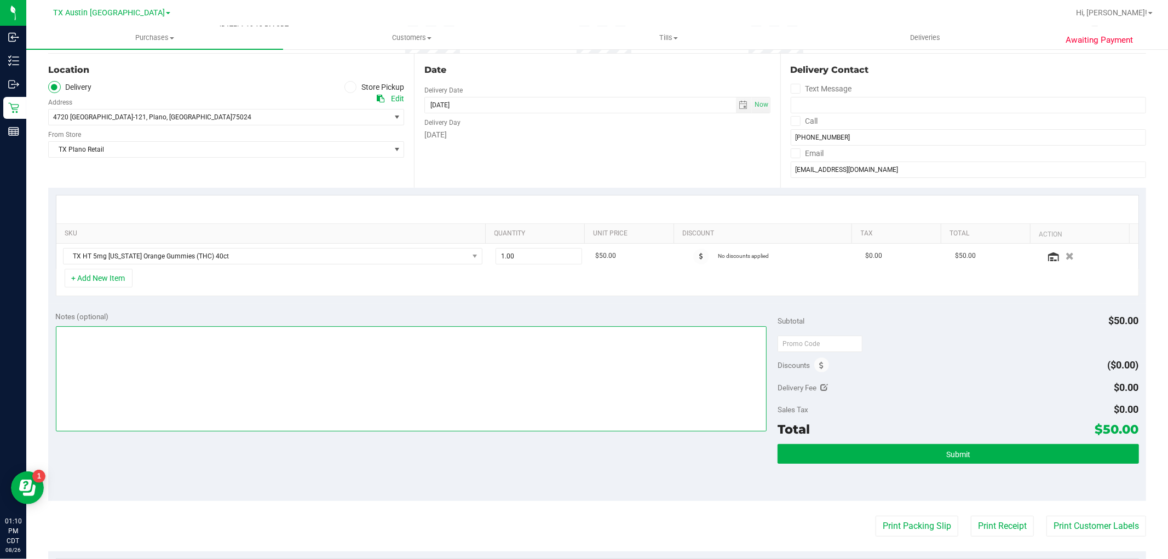
scroll to position [88, 0]
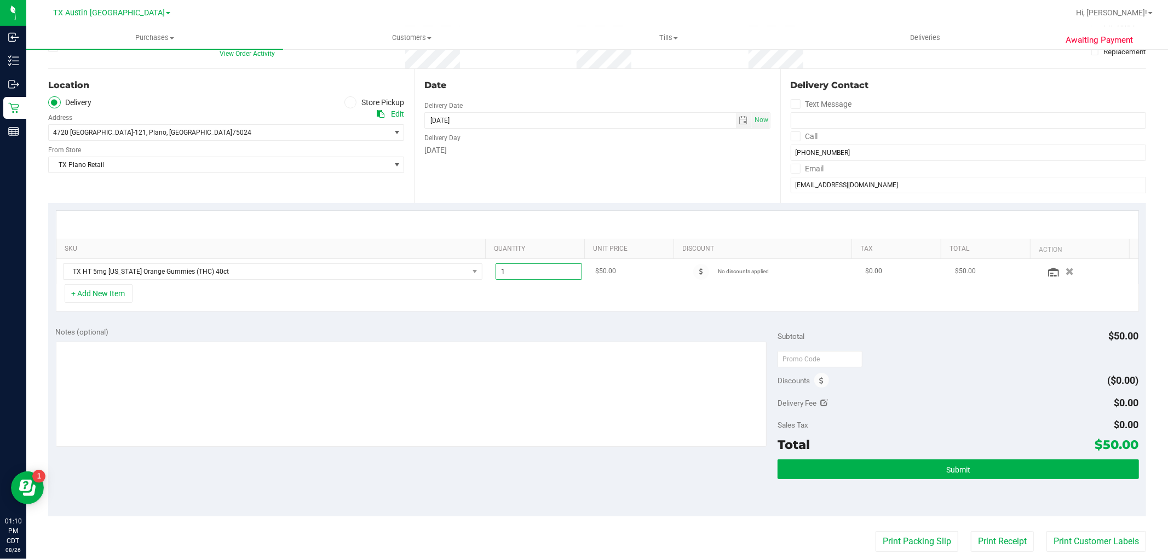
click at [520, 274] on span "1.00 1" at bounding box center [538, 271] width 86 height 16
click at [520, 274] on input "1" at bounding box center [538, 271] width 85 height 15
type input "2"
type input "2.00"
click at [513, 367] on textarea at bounding box center [411, 394] width 711 height 105
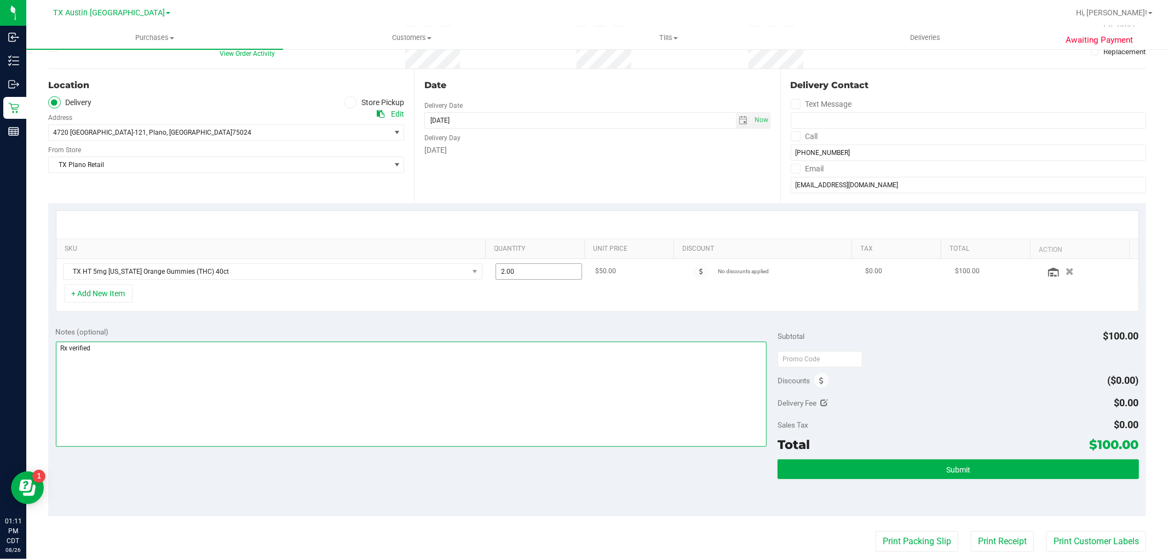
type textarea "Rx verified"
click at [521, 270] on span "2.00 2" at bounding box center [538, 271] width 86 height 16
click at [521, 270] on input "2" at bounding box center [538, 271] width 85 height 15
type input "1"
type input "1.00"
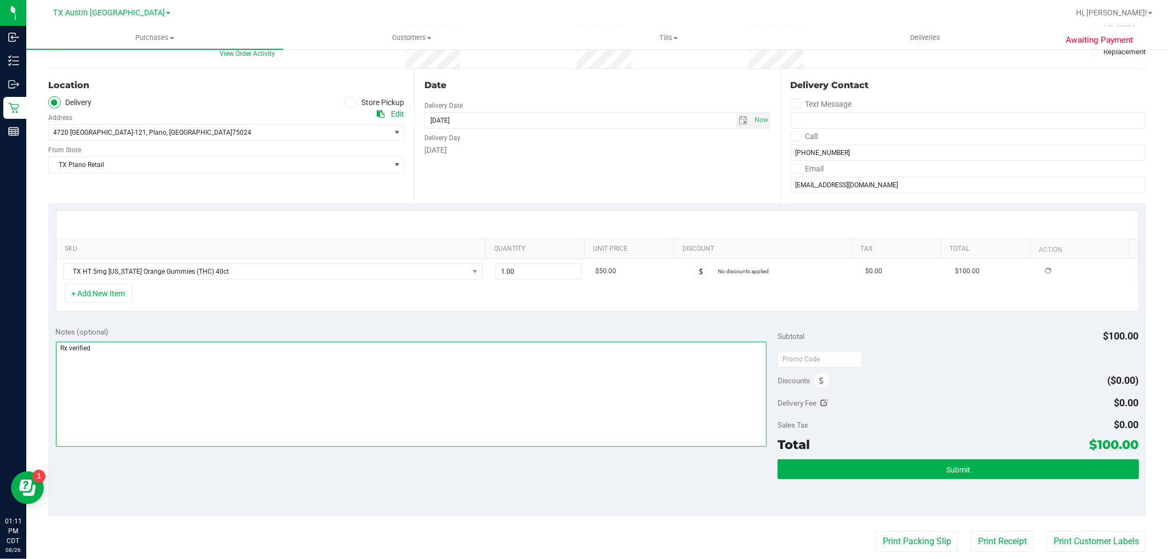
click at [518, 376] on textarea at bounding box center [411, 394] width 711 height 105
type textarea "Rx verified -- cc GR"
click at [965, 476] on button "Submit" at bounding box center [957, 469] width 361 height 20
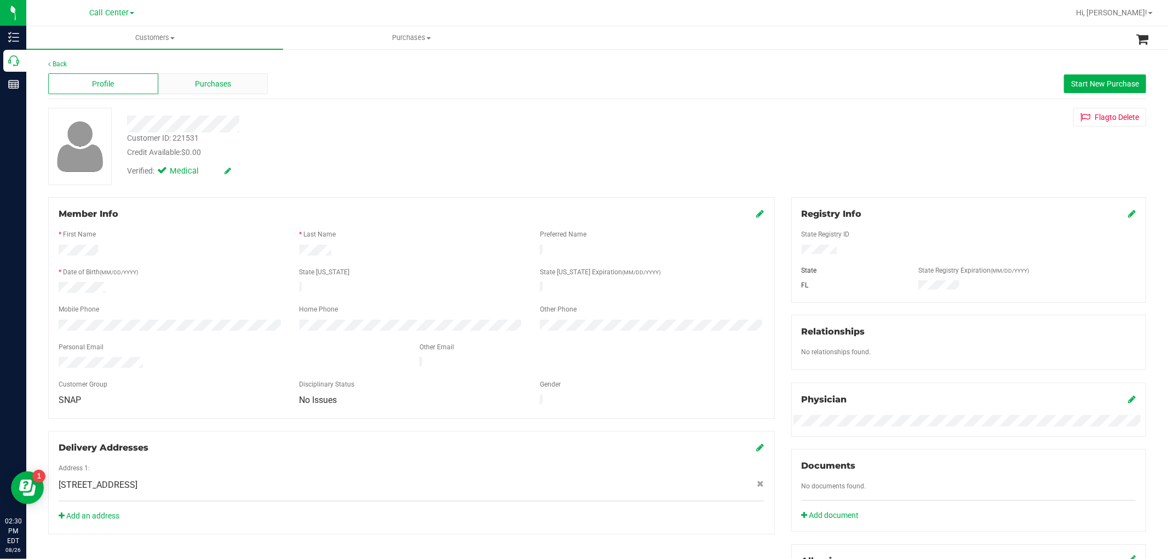
click at [204, 85] on span "Purchases" at bounding box center [213, 83] width 36 height 11
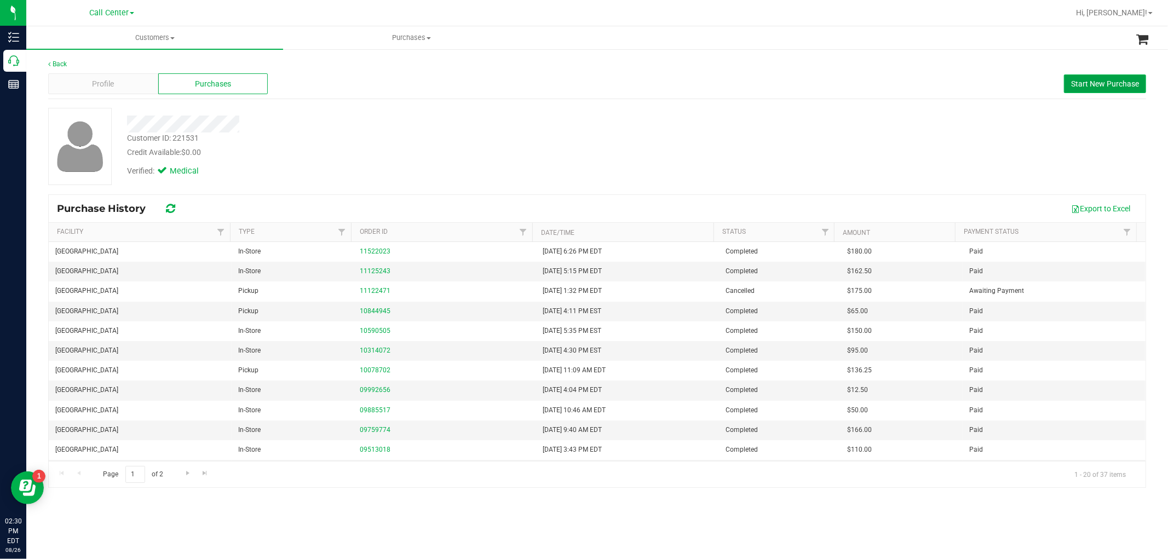
click at [1129, 84] on span "Start New Purchase" at bounding box center [1105, 83] width 68 height 9
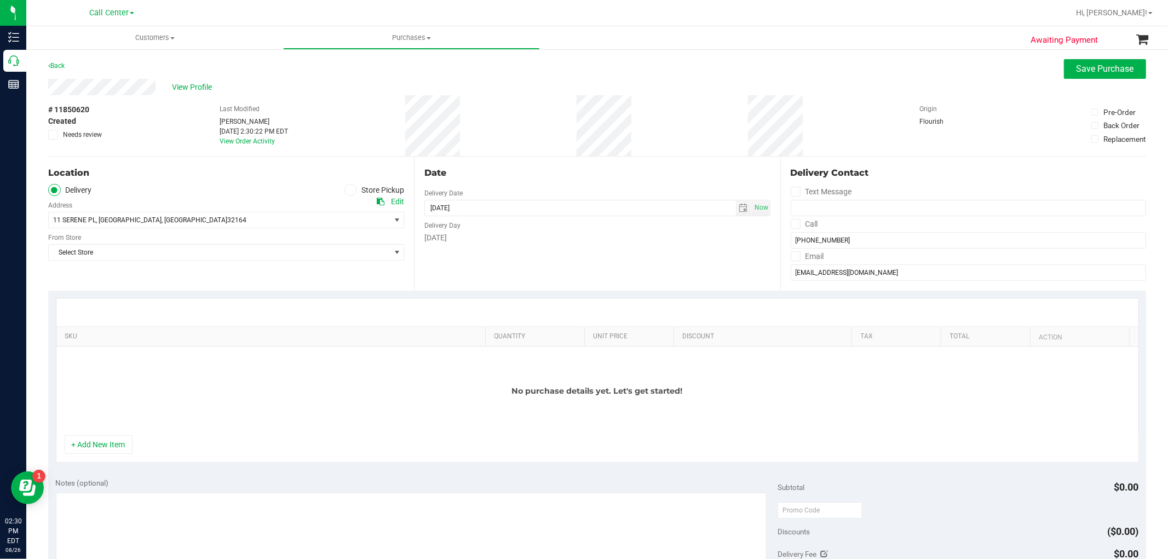
click at [350, 189] on span at bounding box center [350, 190] width 13 height 13
click at [0, 0] on input "Store Pickup" at bounding box center [0, 0] width 0 height 0
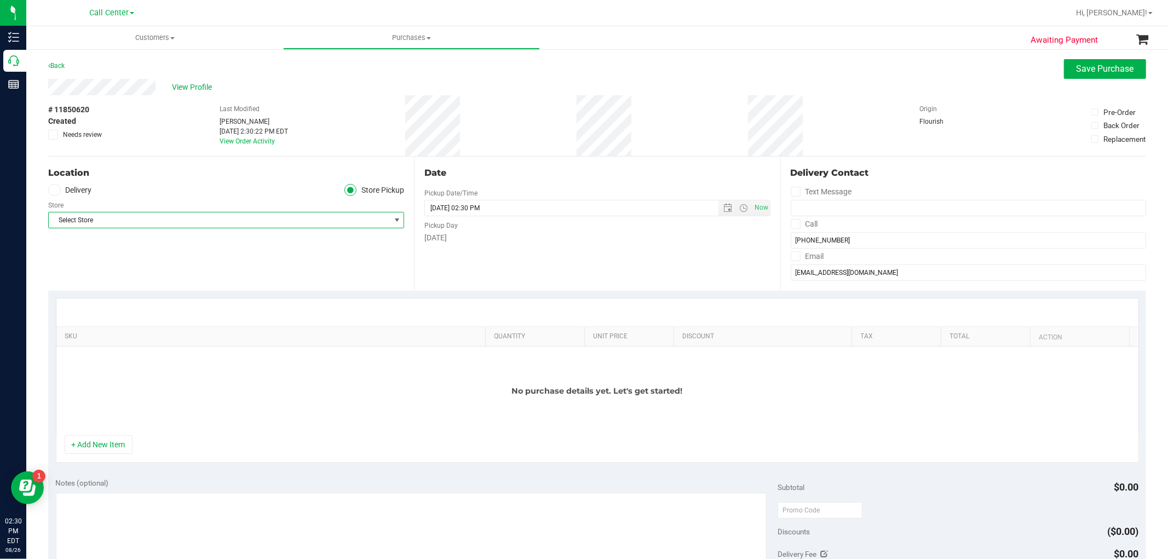
click at [348, 220] on span "Select Store" at bounding box center [219, 219] width 341 height 15
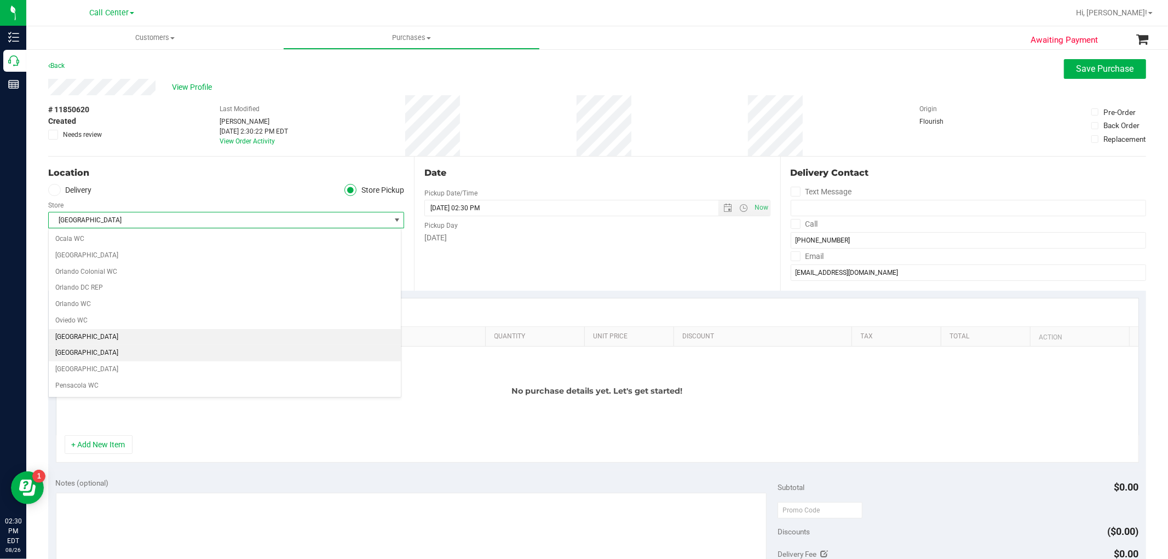
click at [310, 360] on li "[GEOGRAPHIC_DATA]" at bounding box center [225, 353] width 352 height 16
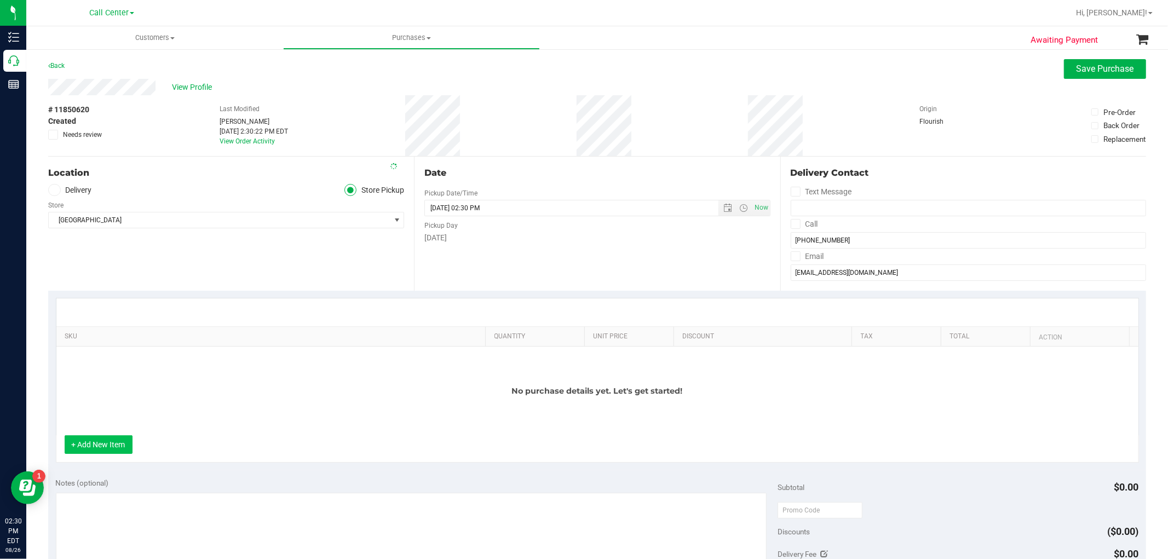
click at [95, 450] on button "+ Add New Item" at bounding box center [99, 444] width 68 height 19
click at [84, 440] on button "+ Add New Item" at bounding box center [99, 444] width 68 height 19
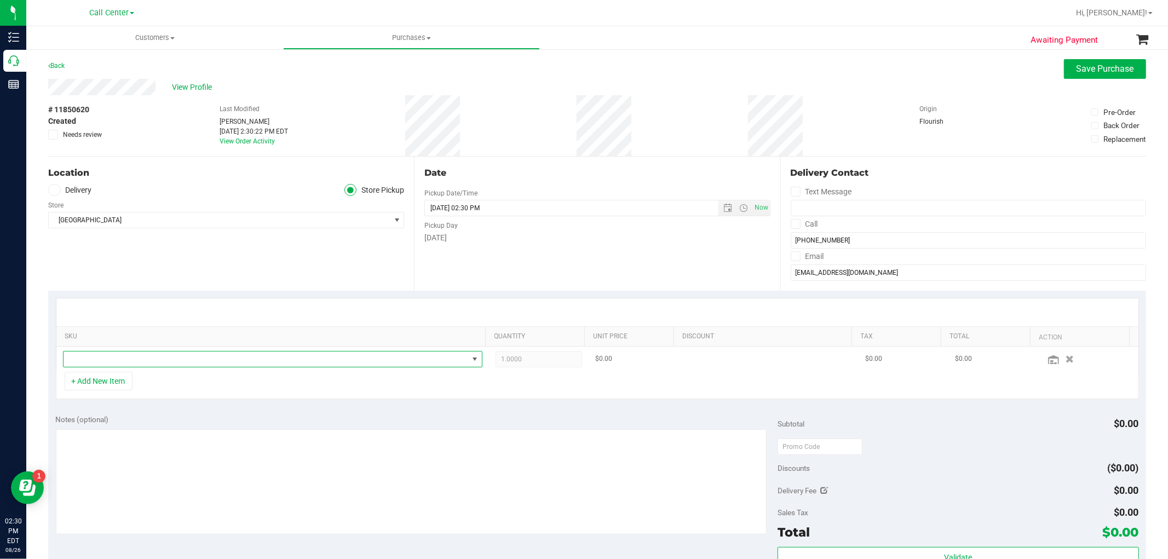
click at [128, 354] on span "NO DATA FOUND" at bounding box center [266, 358] width 405 height 15
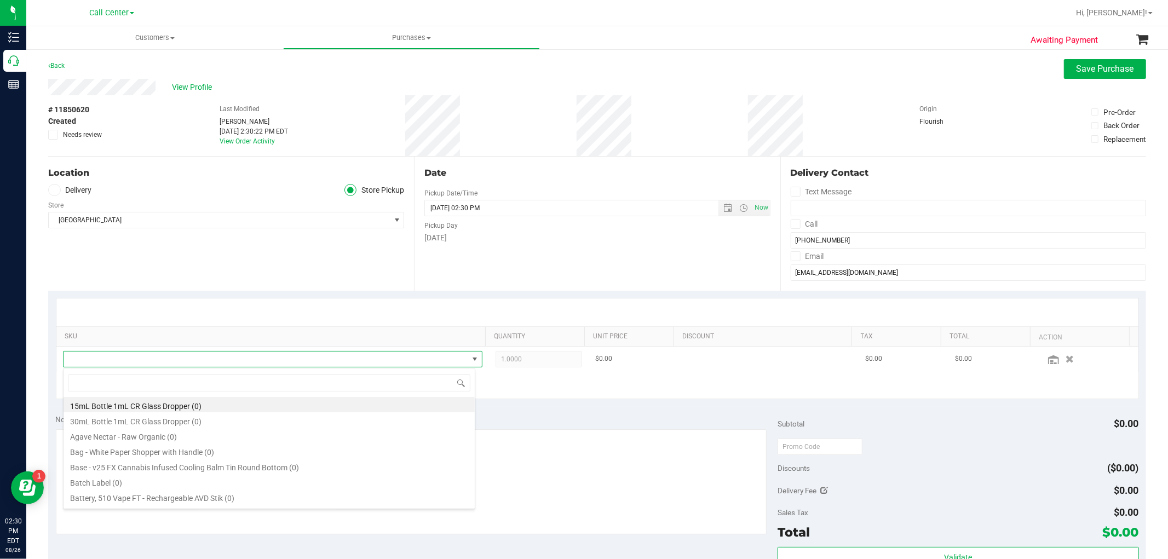
scroll to position [16, 408]
type input "dark"
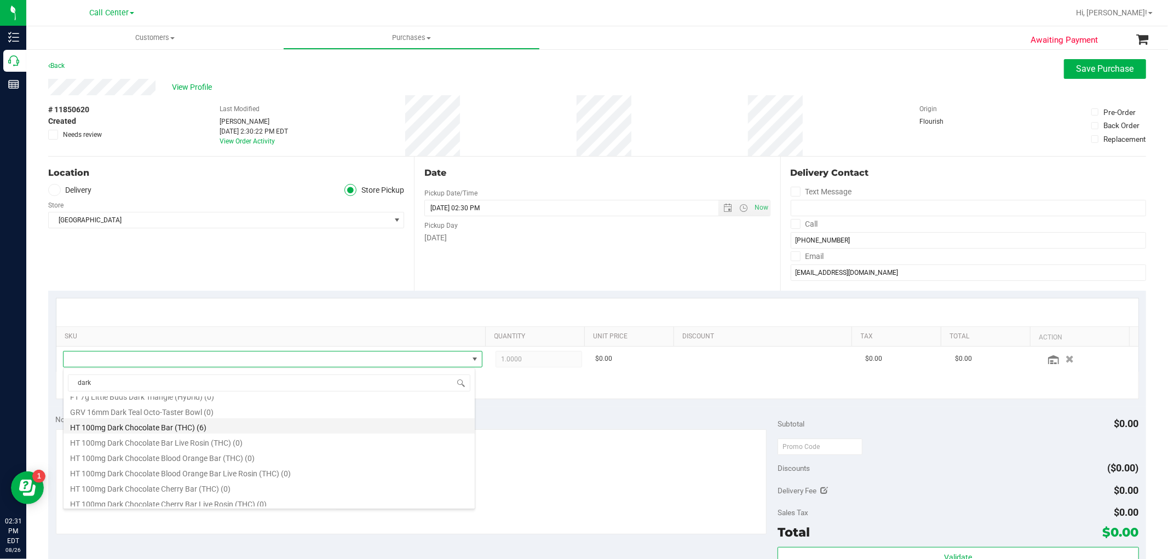
click at [200, 425] on li "HT 100mg Dark Chocolate Bar (THC) (6)" at bounding box center [269, 425] width 411 height 15
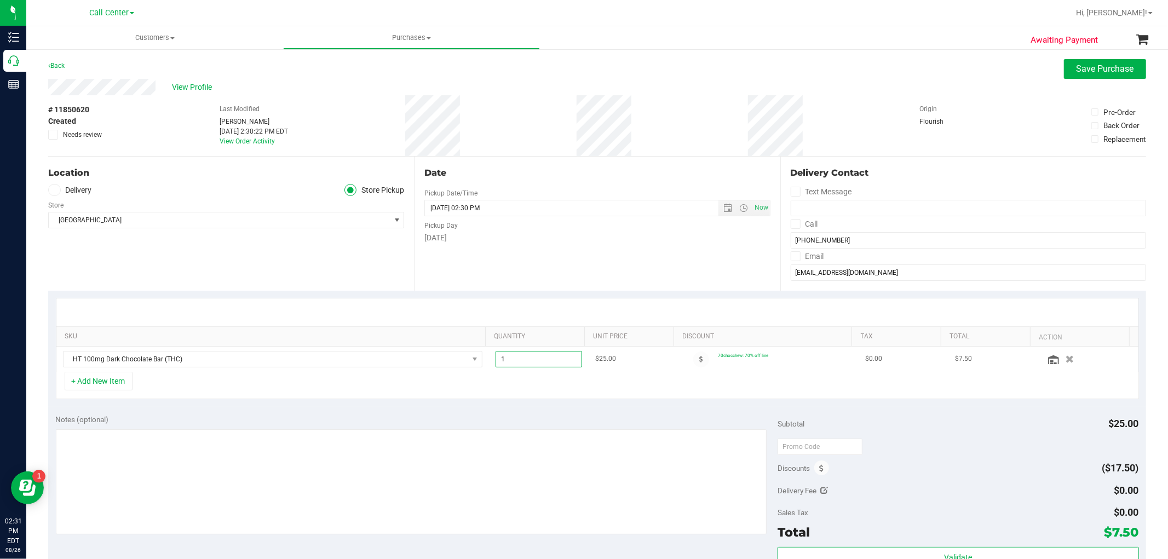
click at [528, 354] on span "1.00 1" at bounding box center [538, 359] width 86 height 16
click at [528, 354] on input "1" at bounding box center [538, 358] width 85 height 15
type input "5"
type input "5.00"
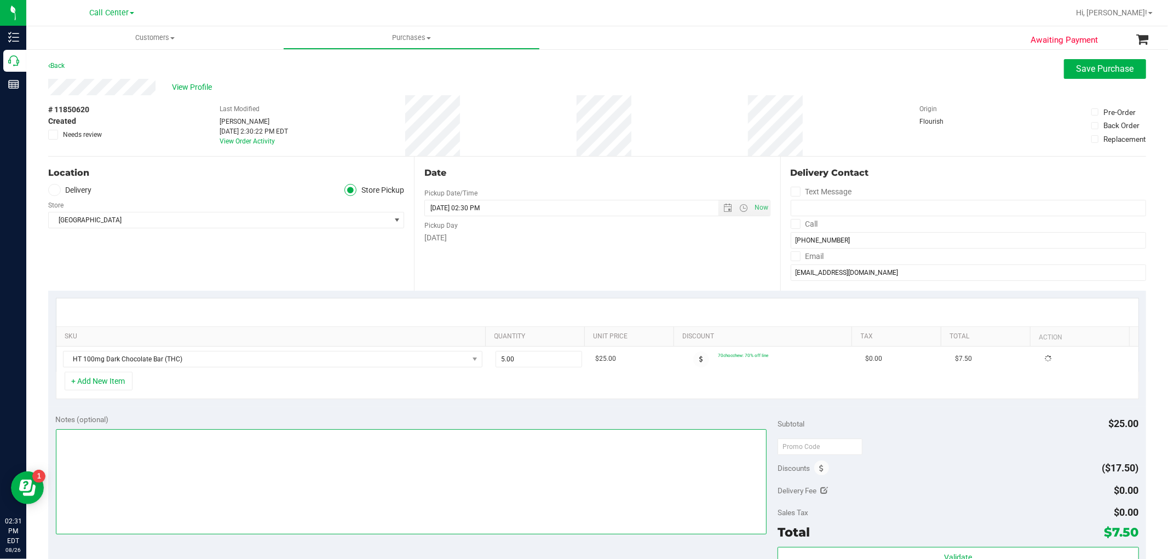
click at [380, 461] on textarea at bounding box center [411, 481] width 711 height 105
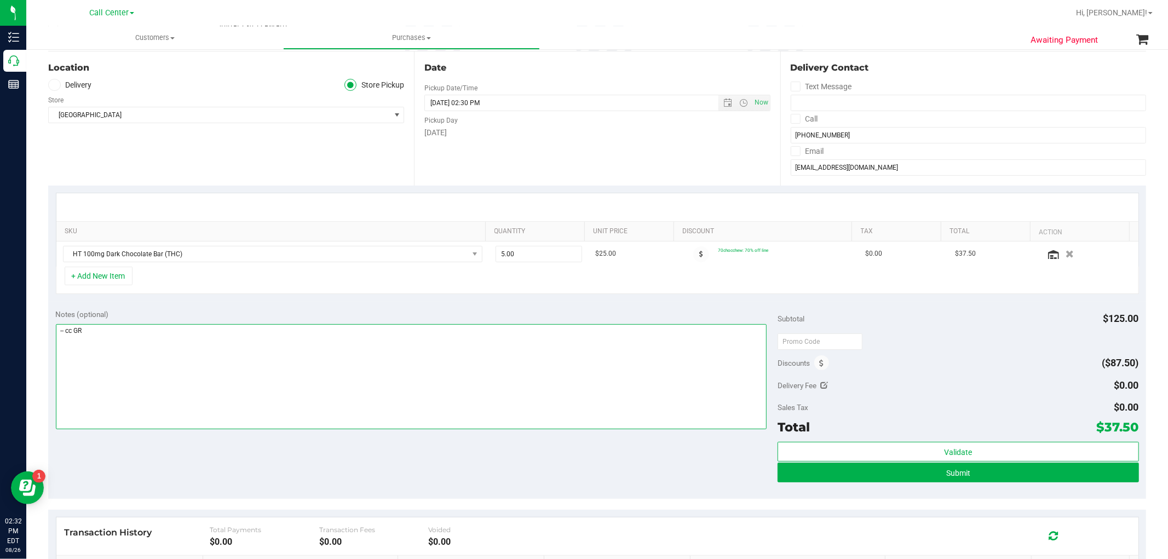
scroll to position [106, 0]
type textarea "-- cc GR"
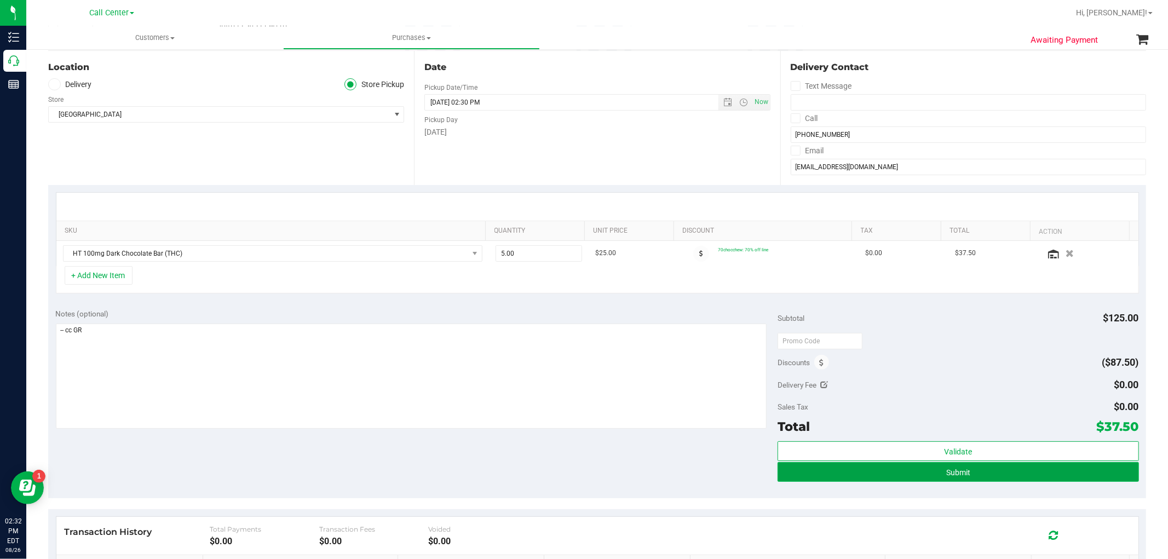
click at [944, 463] on button "Submit" at bounding box center [957, 472] width 361 height 20
